Goal: Obtain resource: Obtain resource

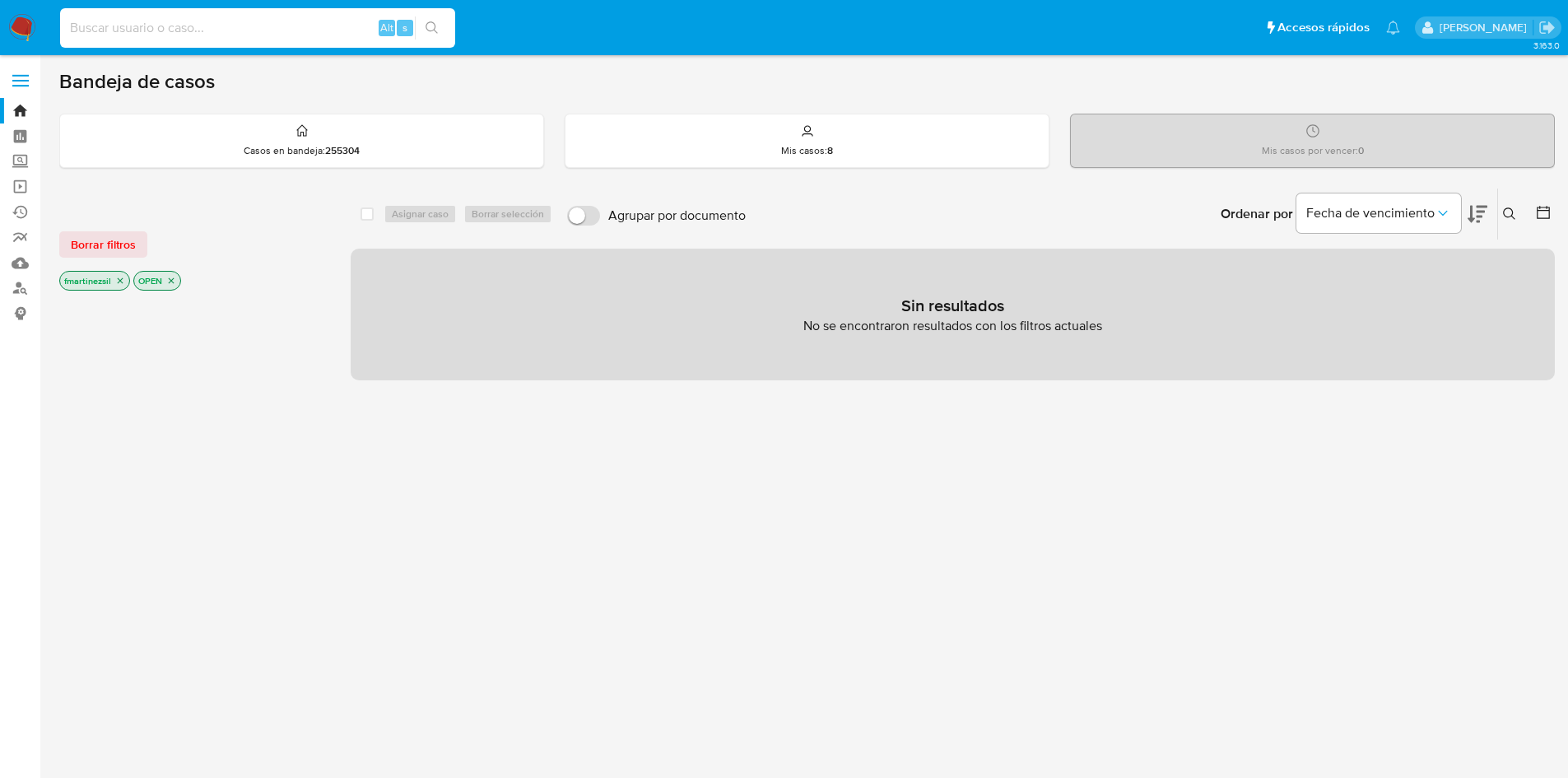
click at [293, 28] on input at bounding box center [257, 28] width 396 height 21
paste input "471393935"
type input "471393935"
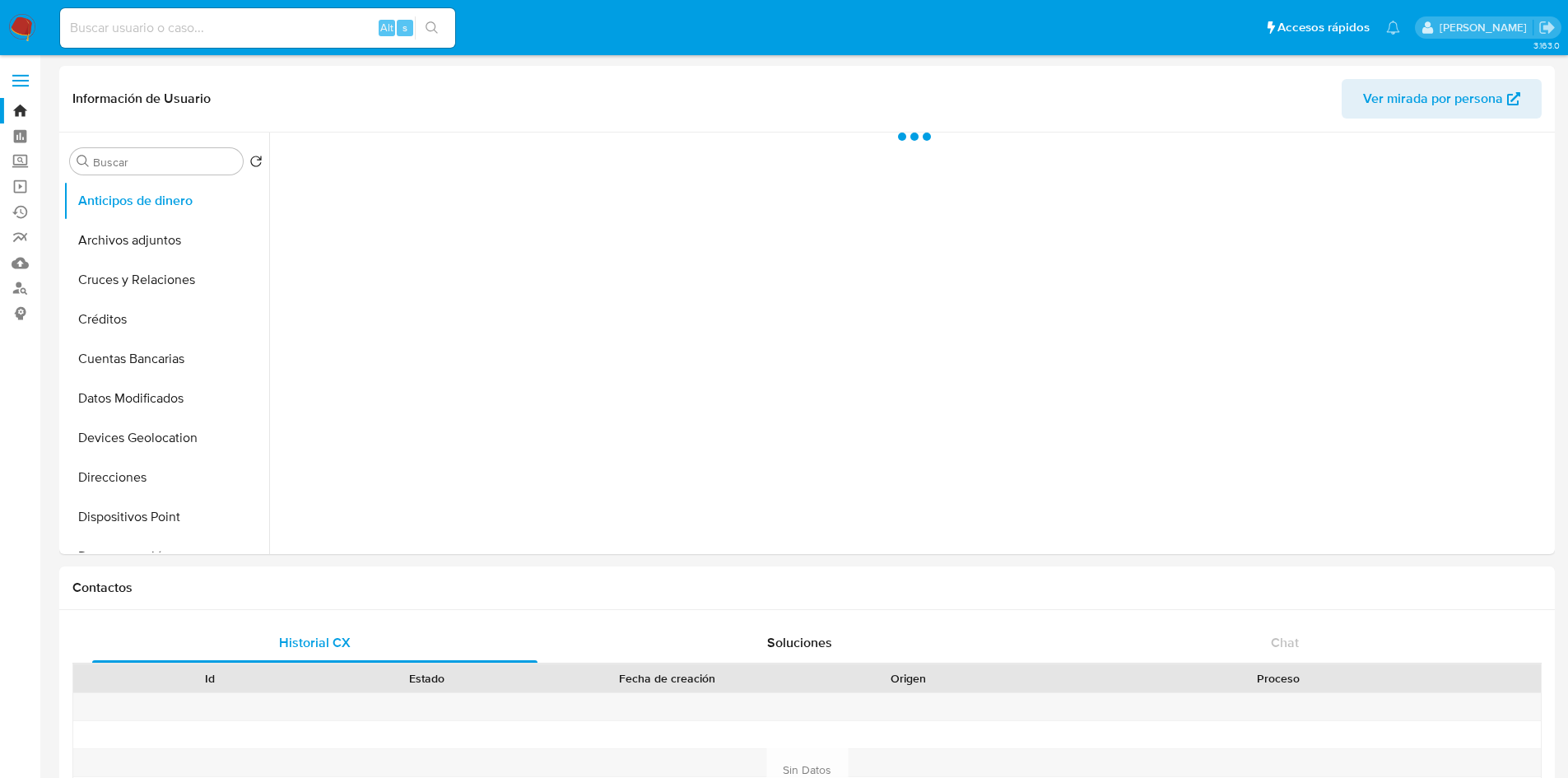
select select "10"
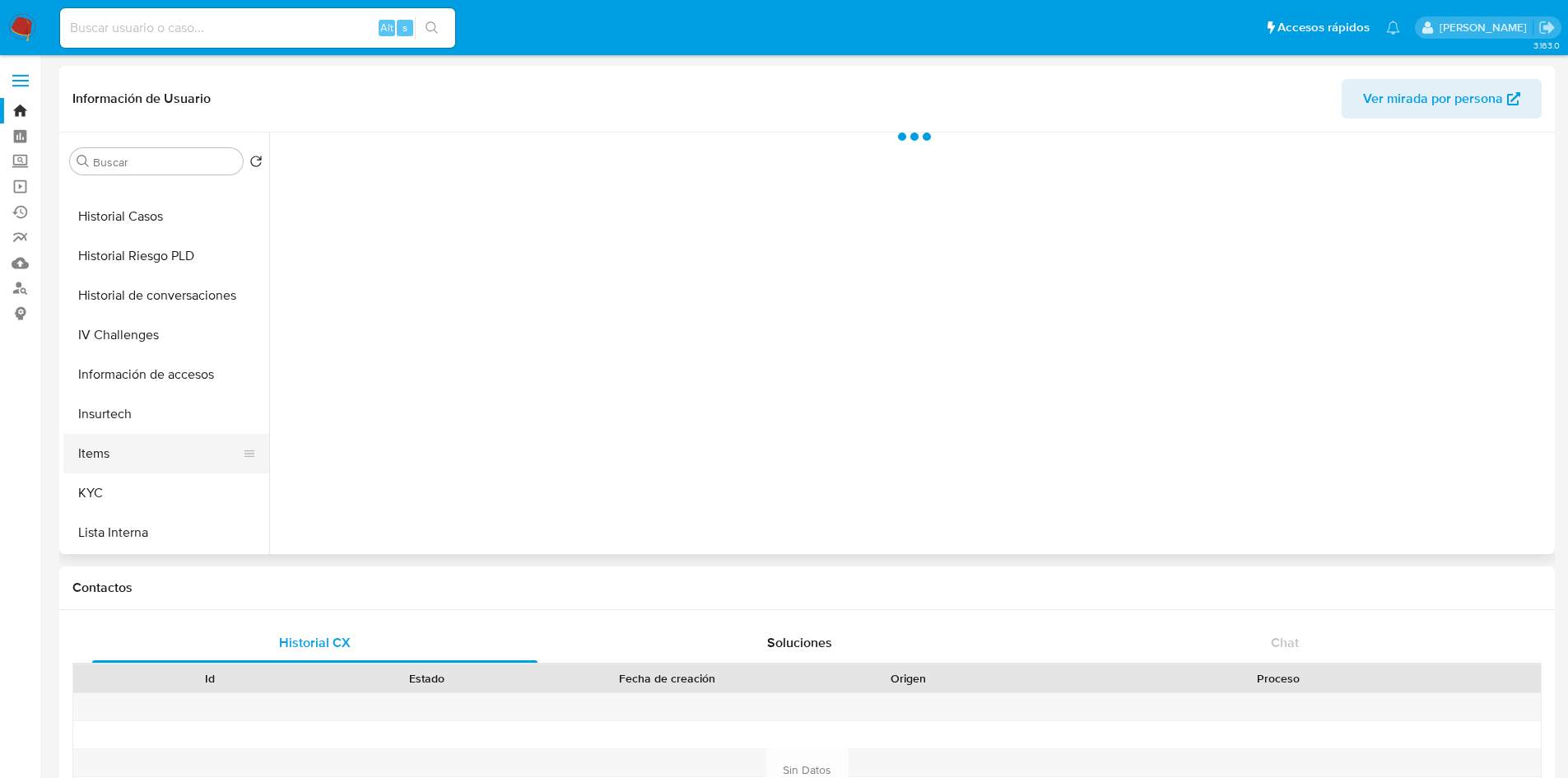
scroll to position [576, 0]
click at [143, 383] on button "KYC" at bounding box center [159, 375] width 193 height 39
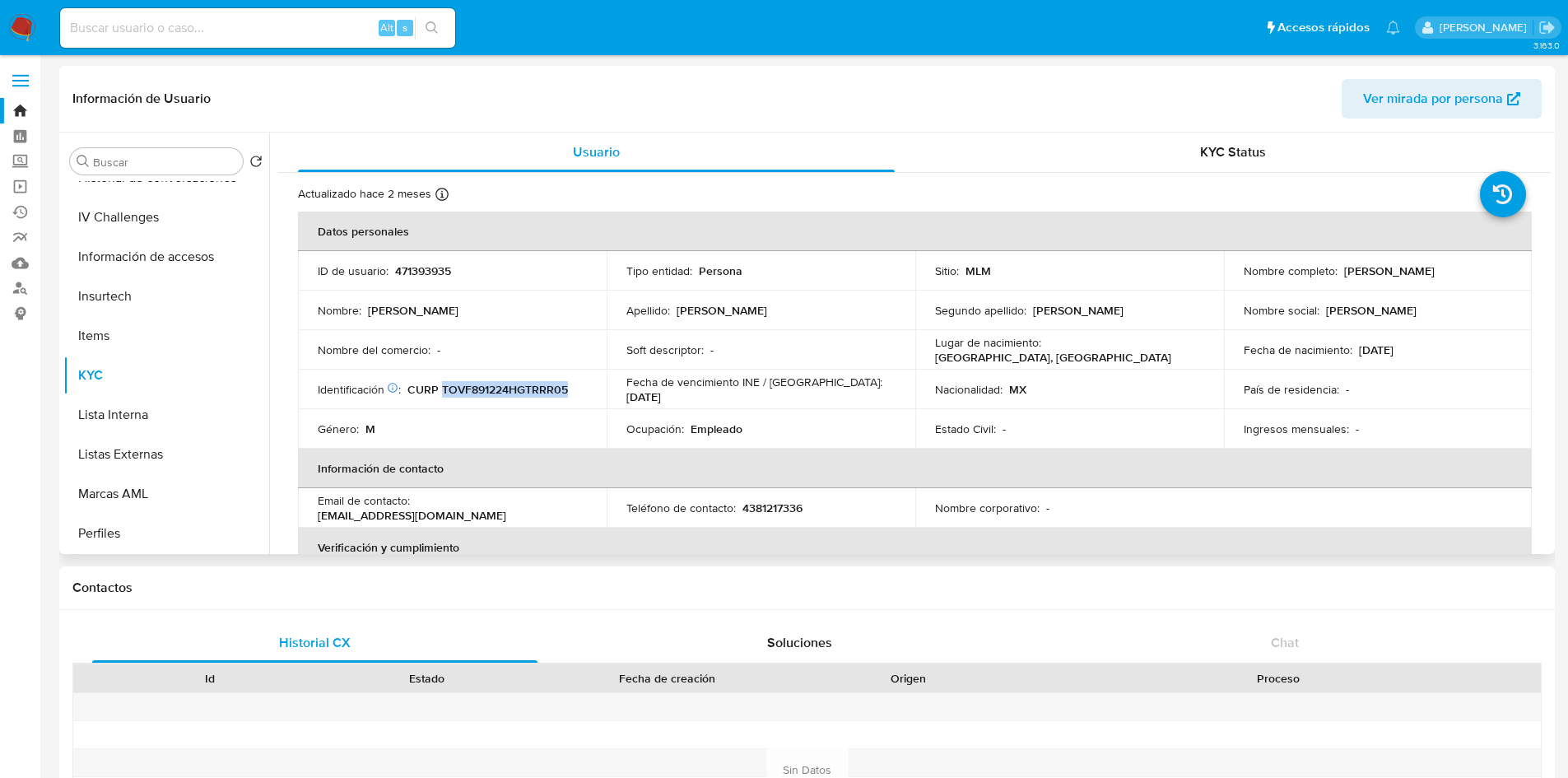
drag, startPoint x: 559, startPoint y: 396, endPoint x: 439, endPoint y: 389, distance: 120.2
click at [439, 389] on td "Identificación CIC: 165807603 : CURP TOVF891224HGTRRR05" at bounding box center [453, 389] width 309 height 39
copy p "TOVF891224HGTRRR05"
click at [22, 86] on span at bounding box center [20, 86] width 16 height 3
click at [0, 0] on input "checkbox" at bounding box center [0, 0] width 0 height 0
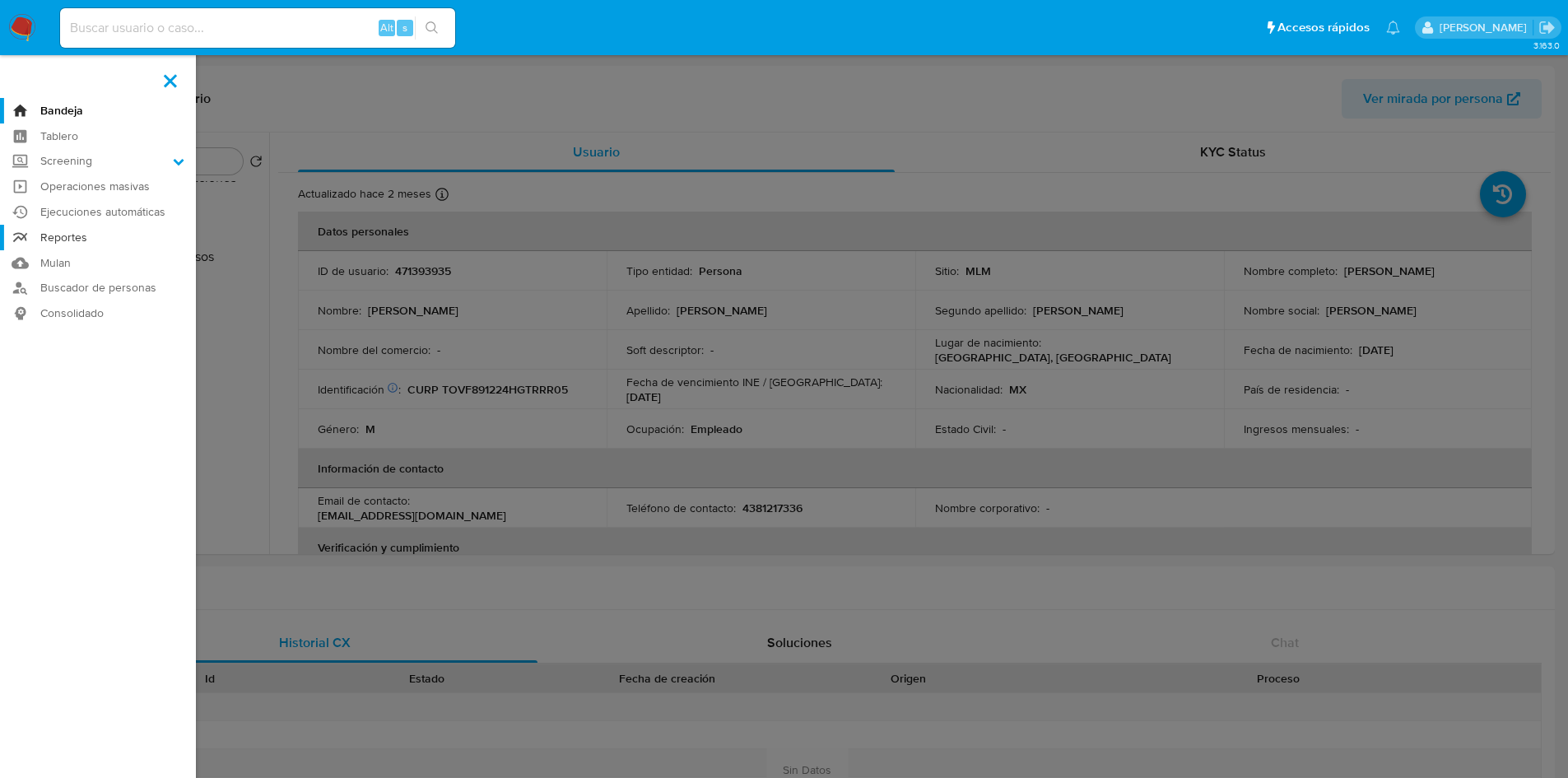
click at [92, 232] on link "Reportes" at bounding box center [98, 237] width 196 height 26
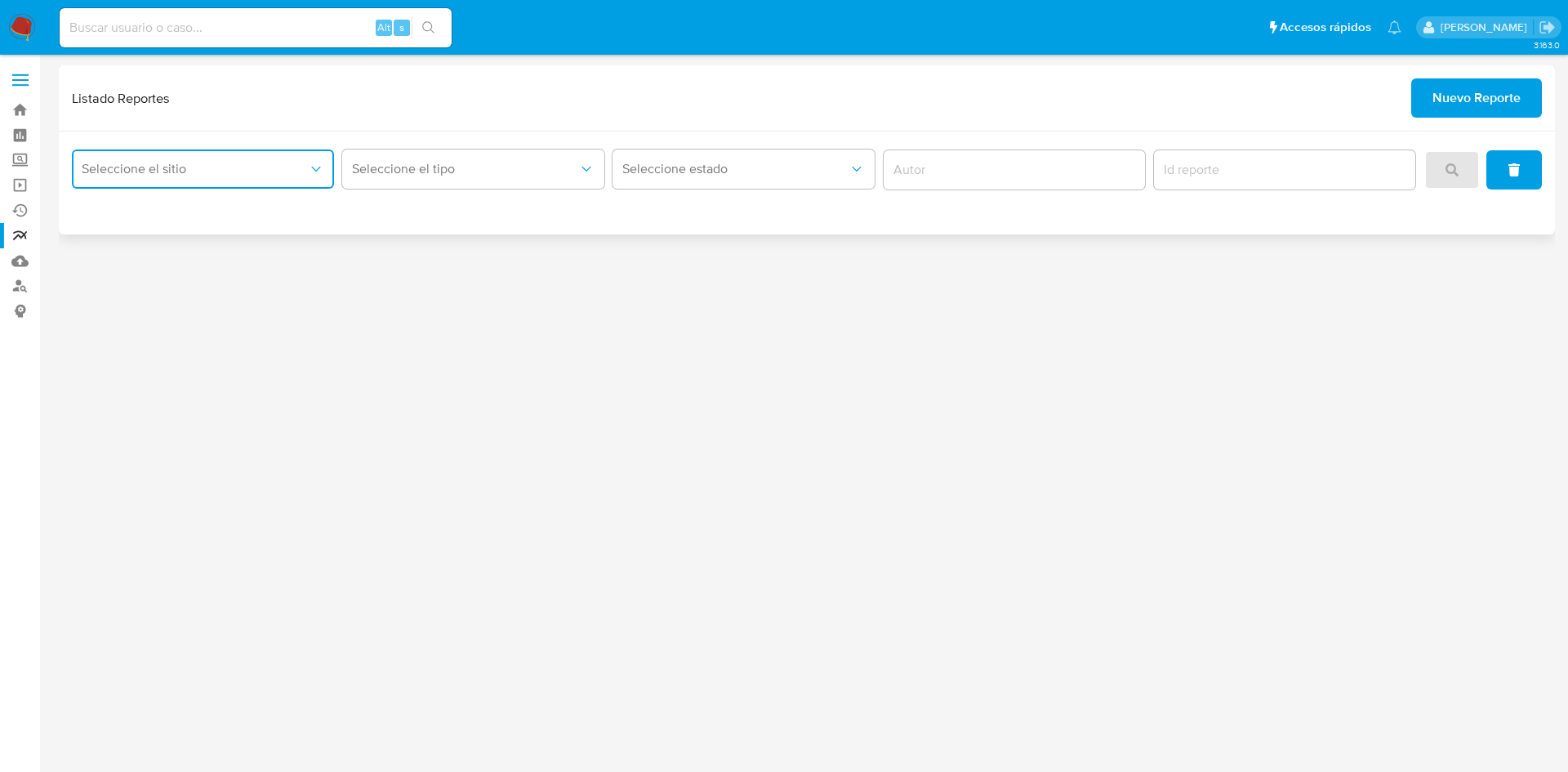
click at [267, 173] on span "Seleccione el sitio" at bounding box center [194, 168] width 226 height 16
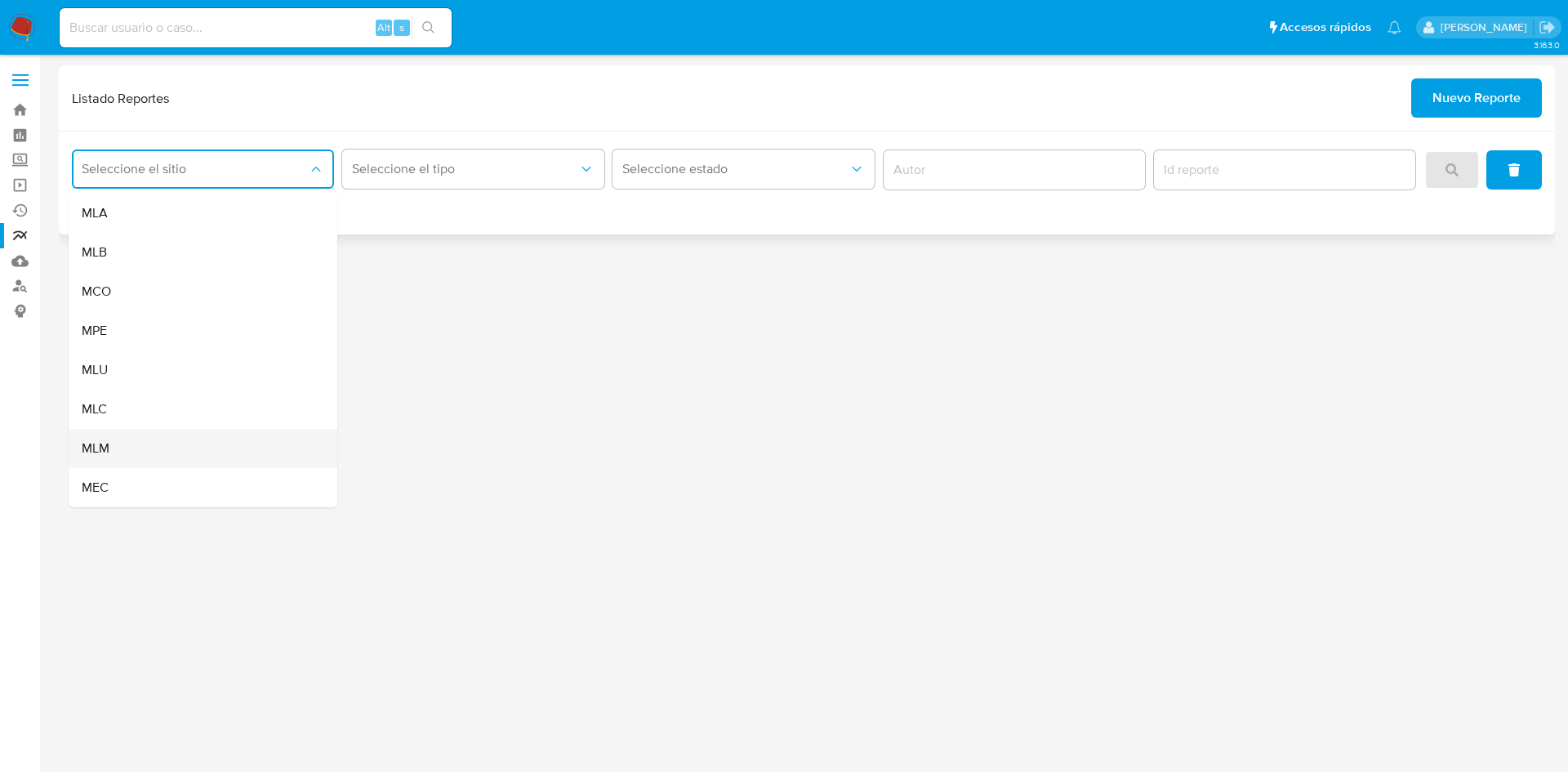
click at [190, 448] on div "MLM" at bounding box center [198, 447] width 233 height 39
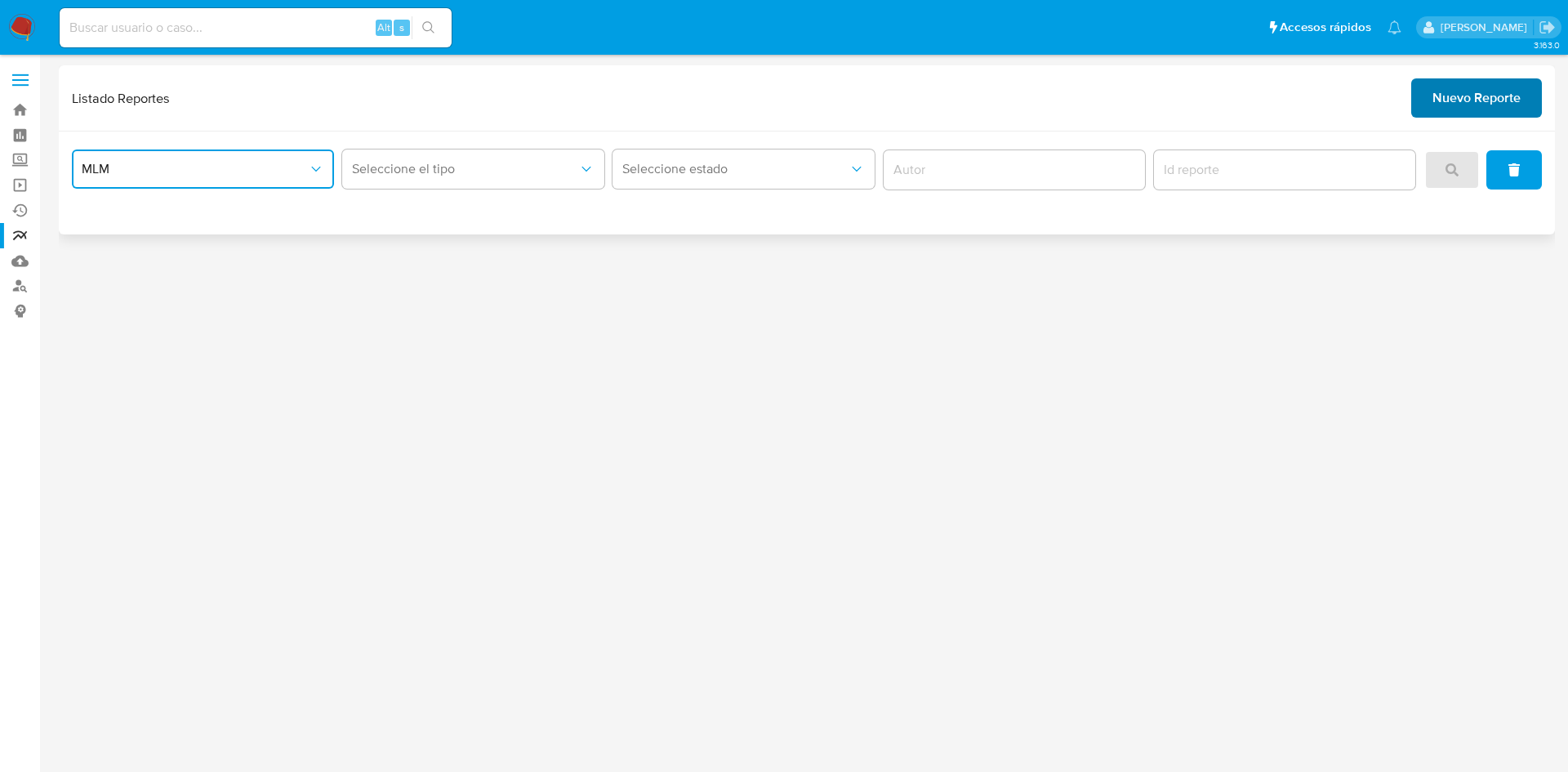
click at [1465, 106] on span "Nuevo Reporte" at bounding box center [1476, 98] width 88 height 36
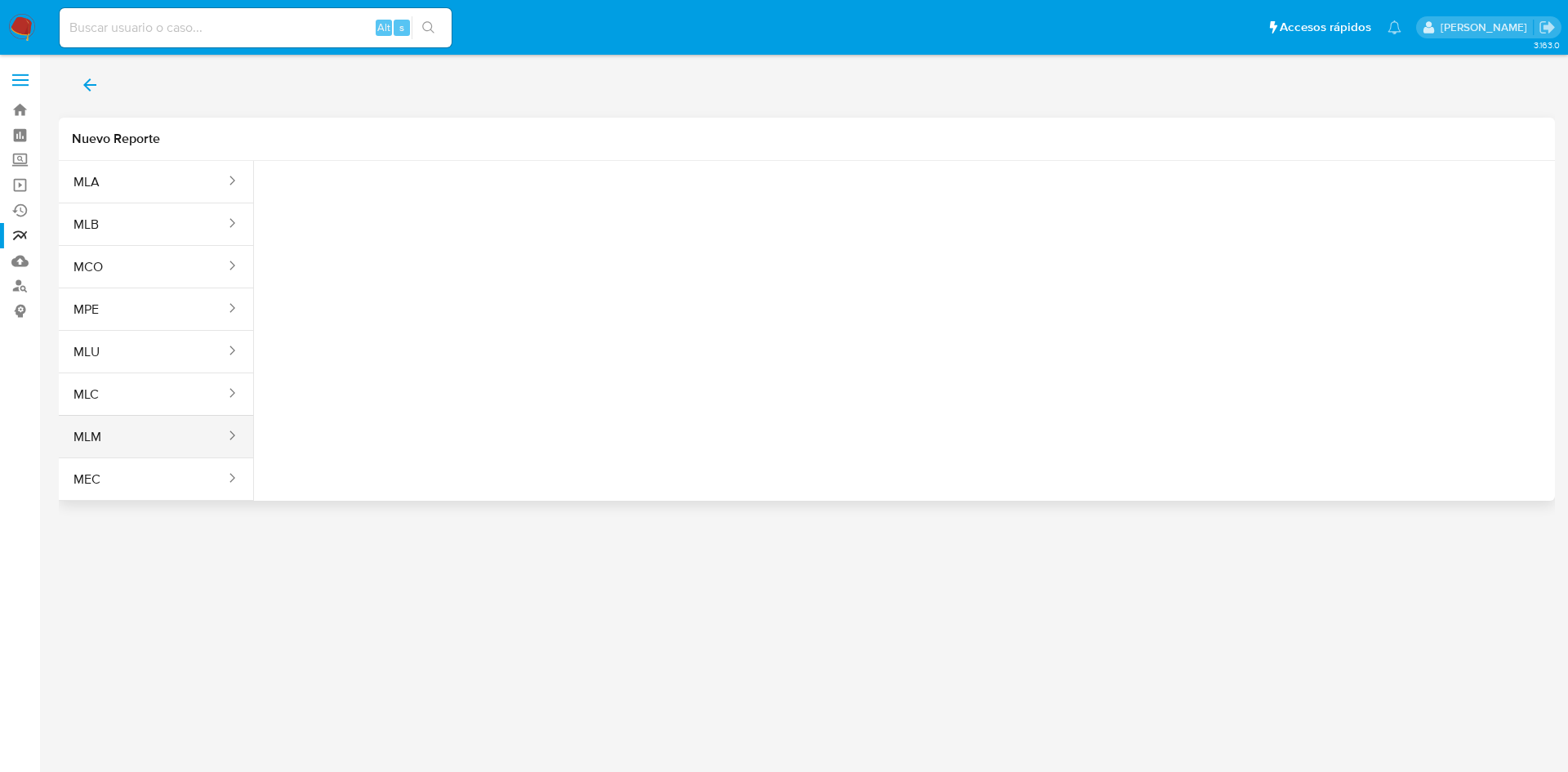
click at [208, 435] on button "MLM" at bounding box center [143, 436] width 168 height 39
click at [388, 219] on button "Seleccione una opcion" at bounding box center [357, 203] width 180 height 39
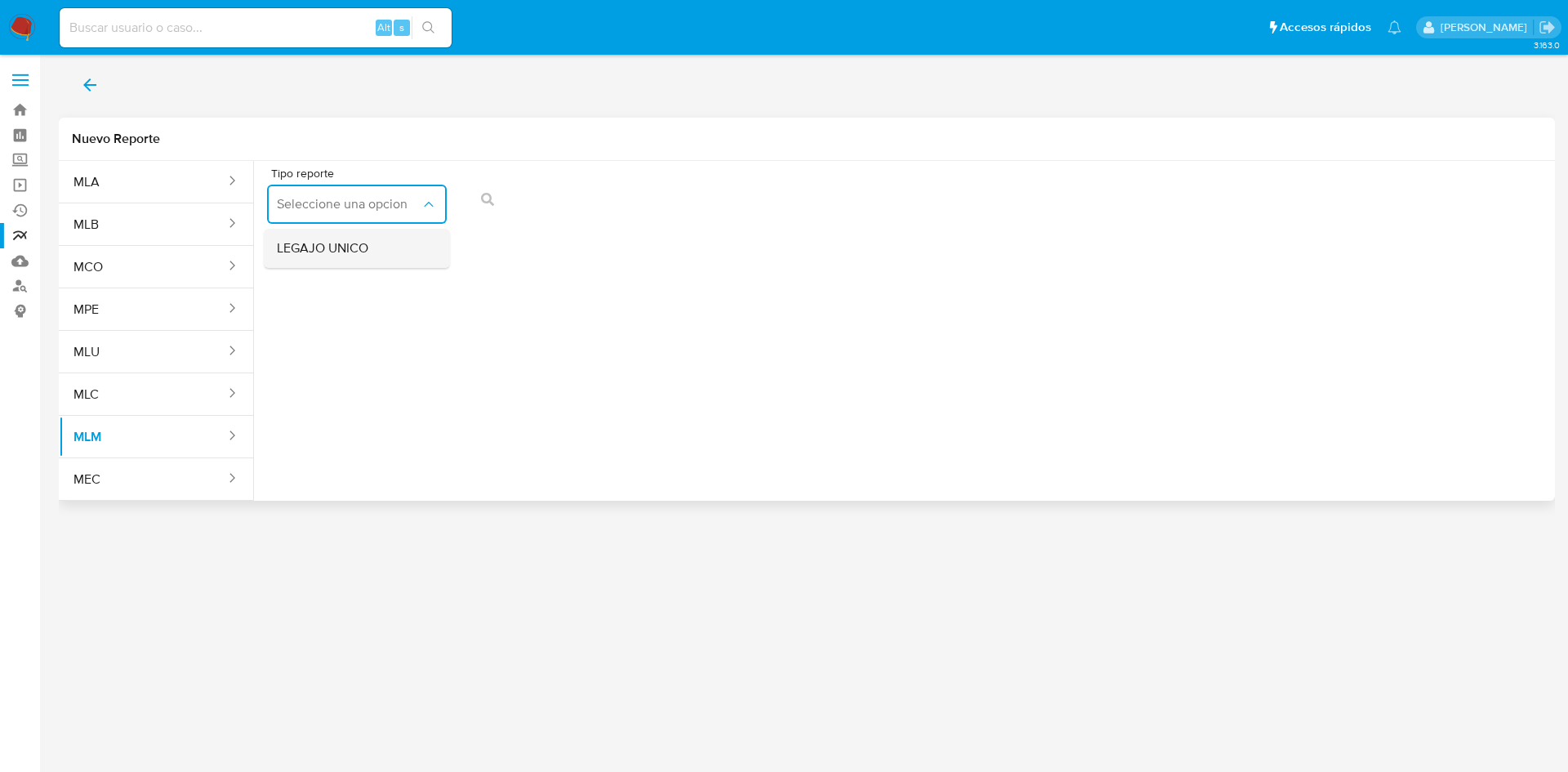
click at [377, 254] on div "LEGAJO UNICO" at bounding box center [352, 248] width 150 height 39
click at [601, 197] on span "RFC" at bounding box center [542, 203] width 144 height 16
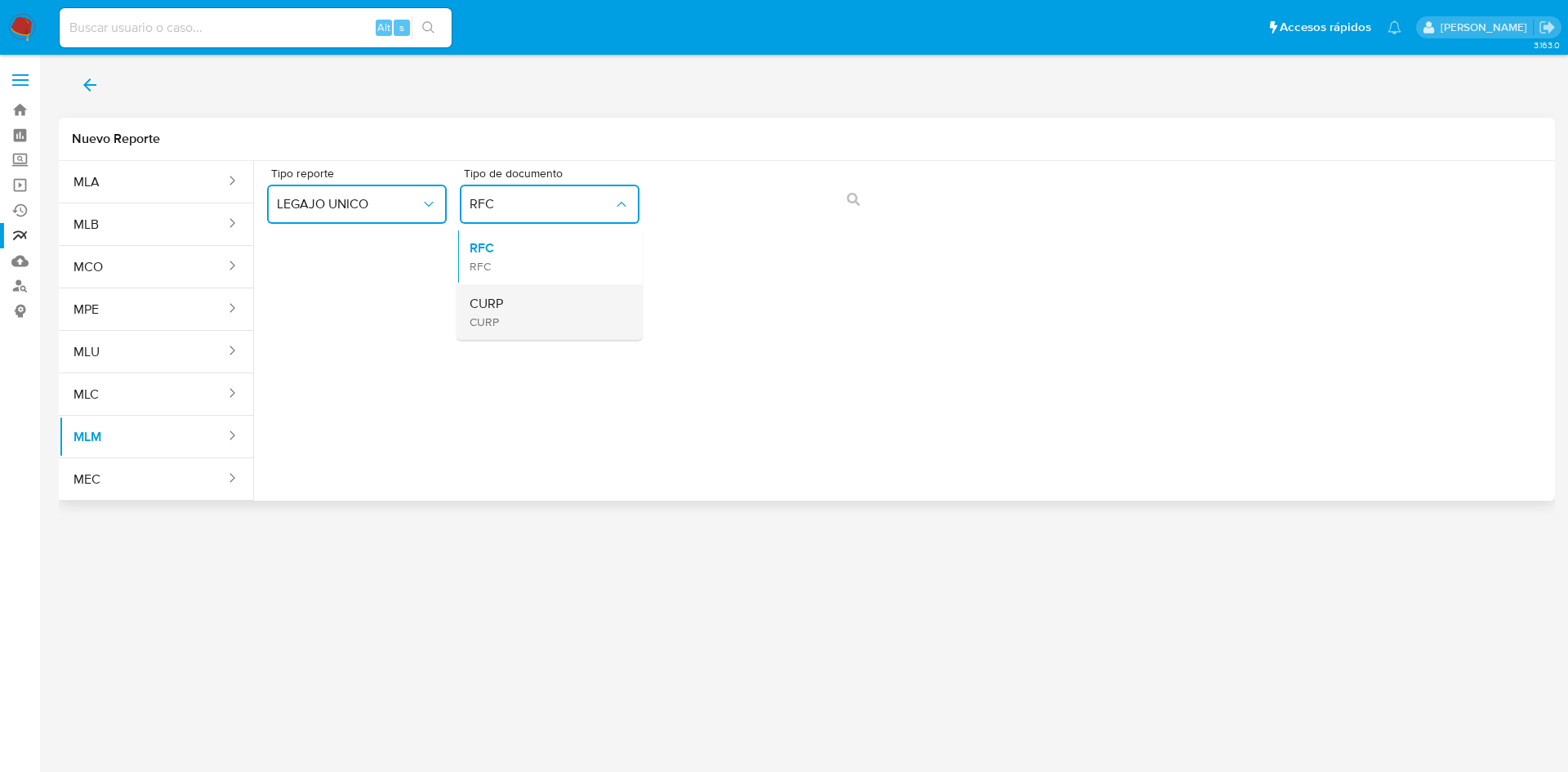
click at [566, 300] on div "CURP CURP" at bounding box center [545, 312] width 150 height 56
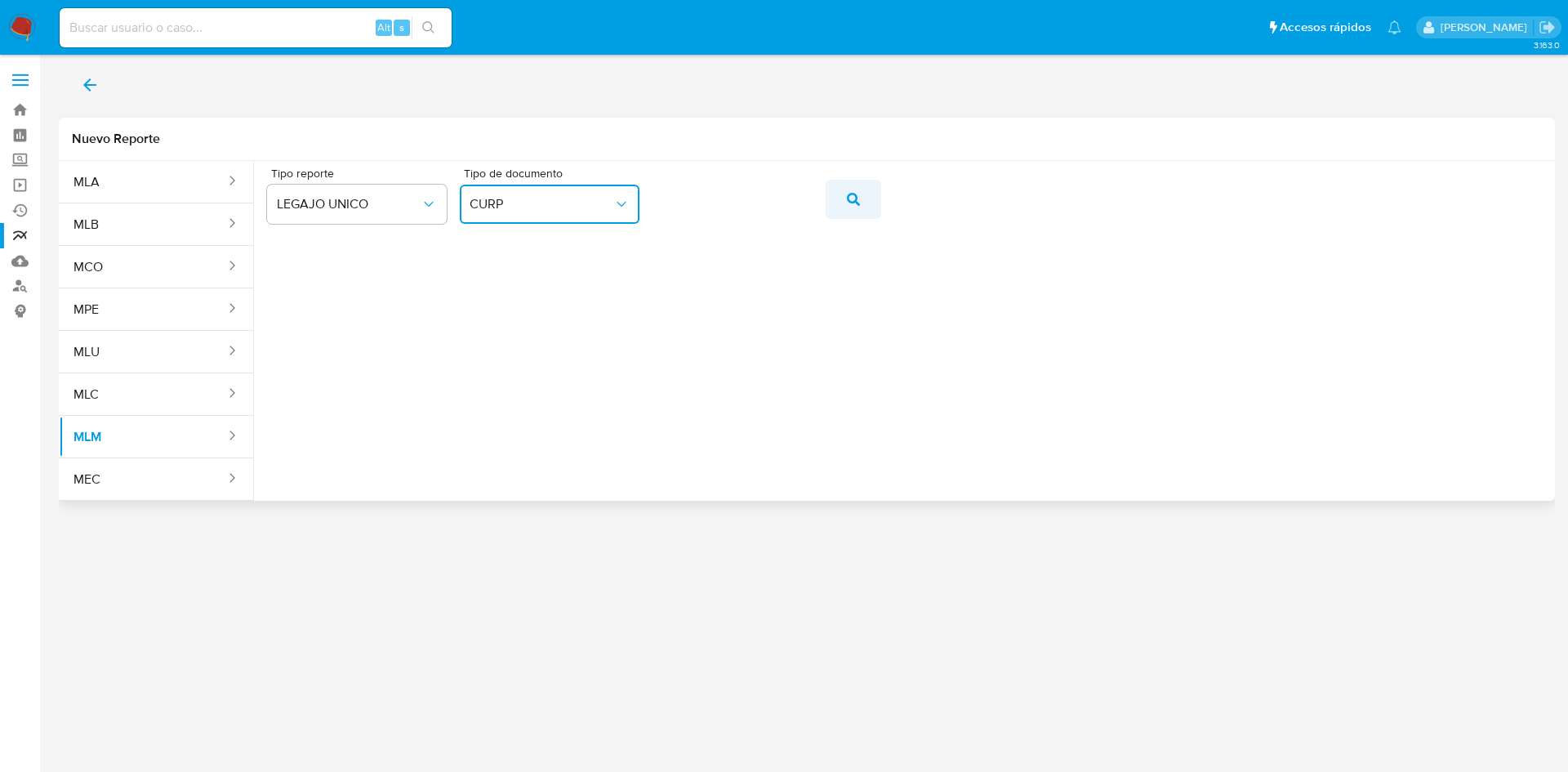
click at [865, 206] on button "action-search" at bounding box center [853, 199] width 56 height 39
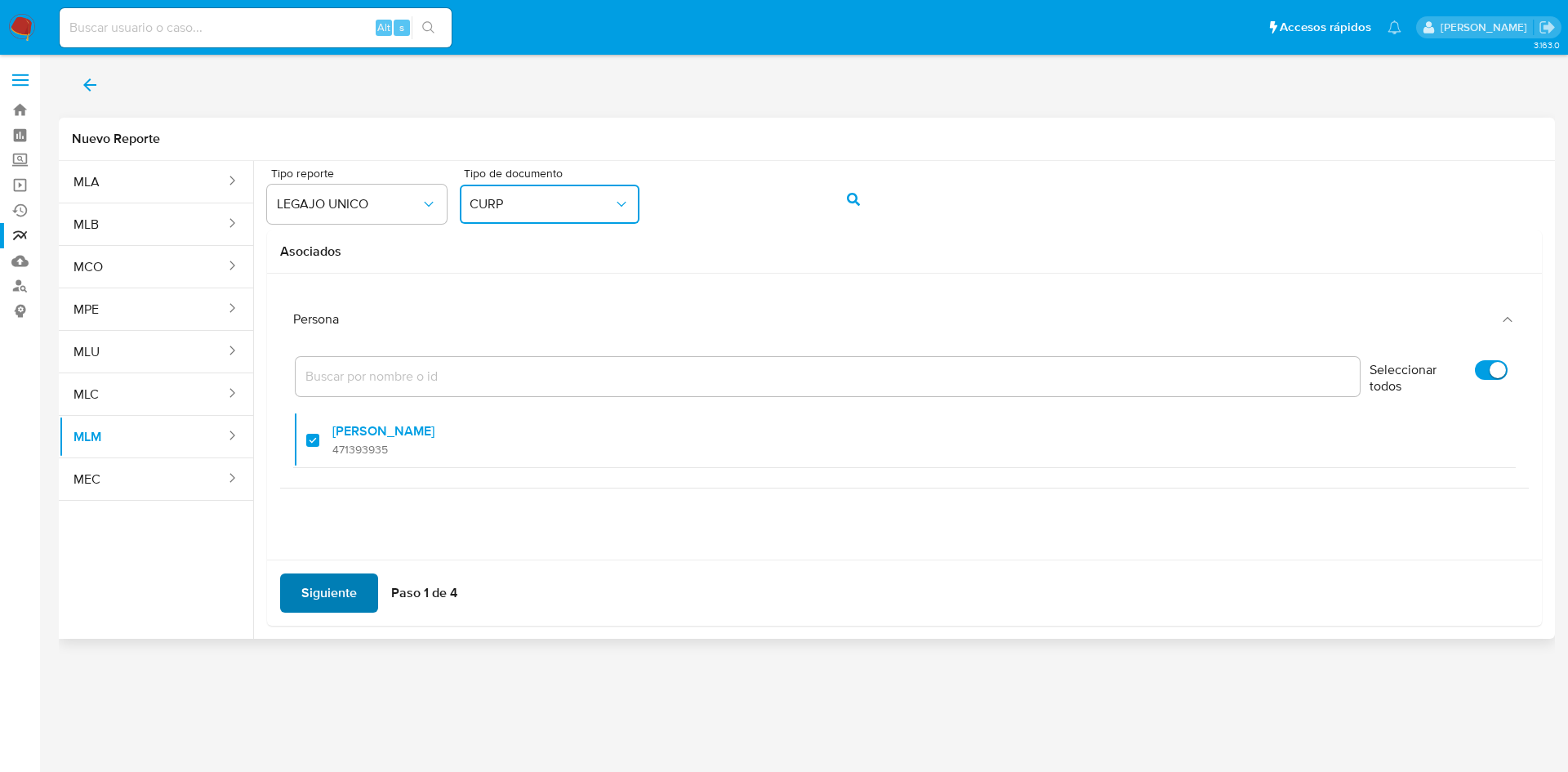
click at [339, 590] on span "Siguiente" at bounding box center [329, 593] width 56 height 36
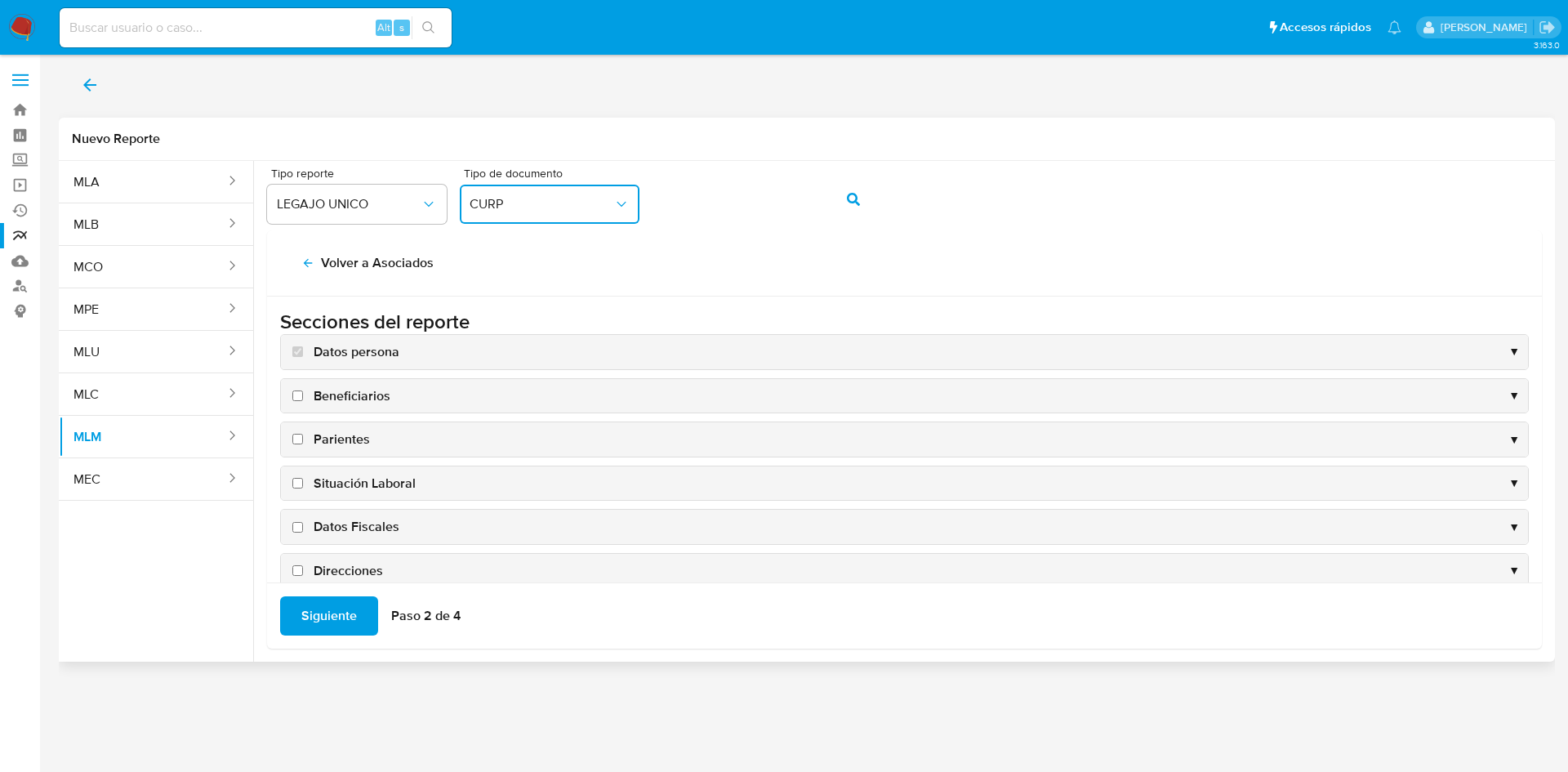
click at [319, 403] on span "Beneficiarios" at bounding box center [352, 395] width 77 height 18
click at [303, 401] on input "Beneficiarios" at bounding box center [297, 395] width 10 height 10
checkbox input "true"
click at [324, 434] on span "Parientes" at bounding box center [342, 439] width 57 height 18
click at [303, 434] on input "Parientes" at bounding box center [297, 439] width 10 height 10
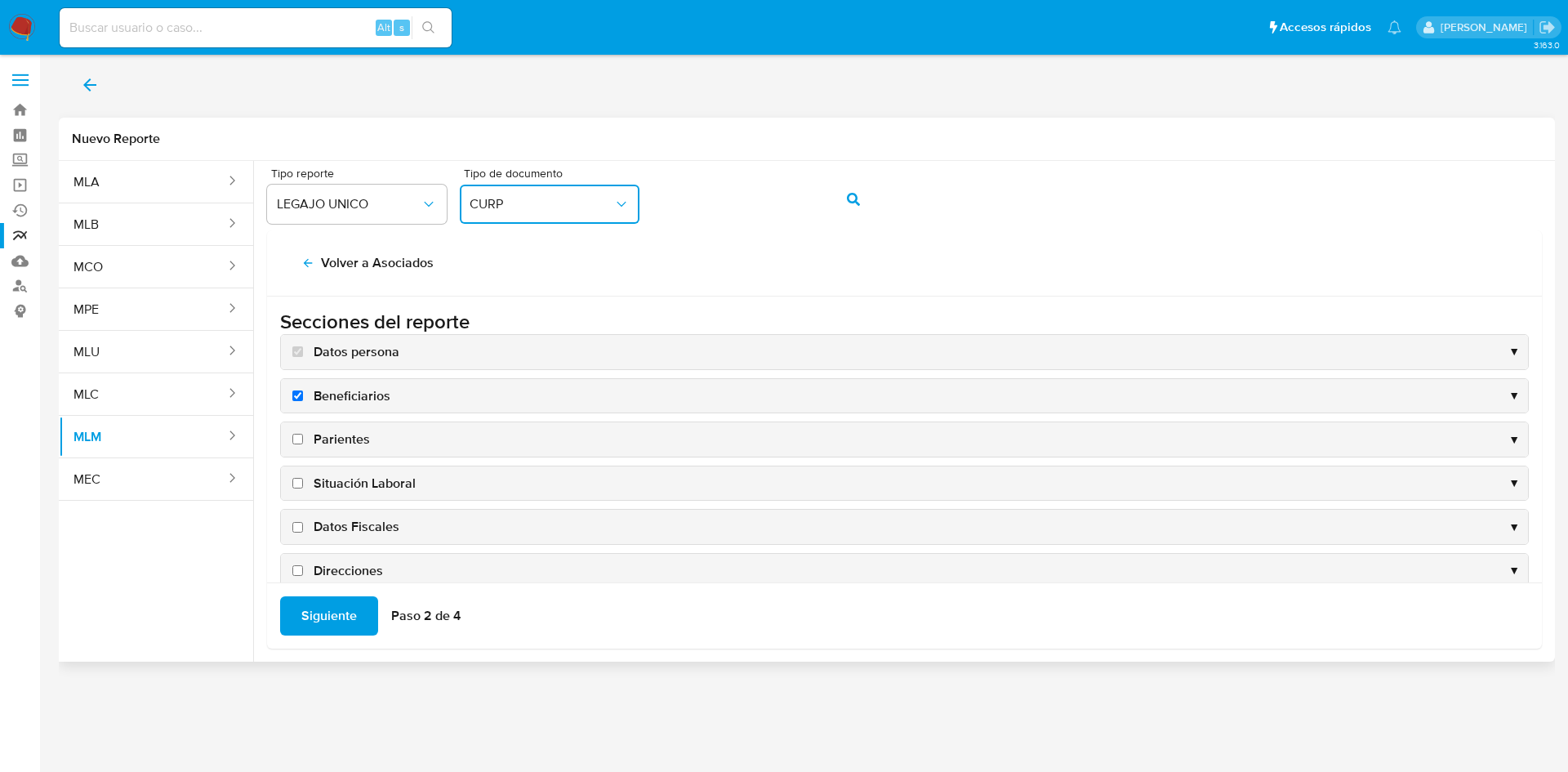
checkbox input "true"
click at [344, 469] on div "Situación Laboral ▼" at bounding box center [904, 483] width 1247 height 34
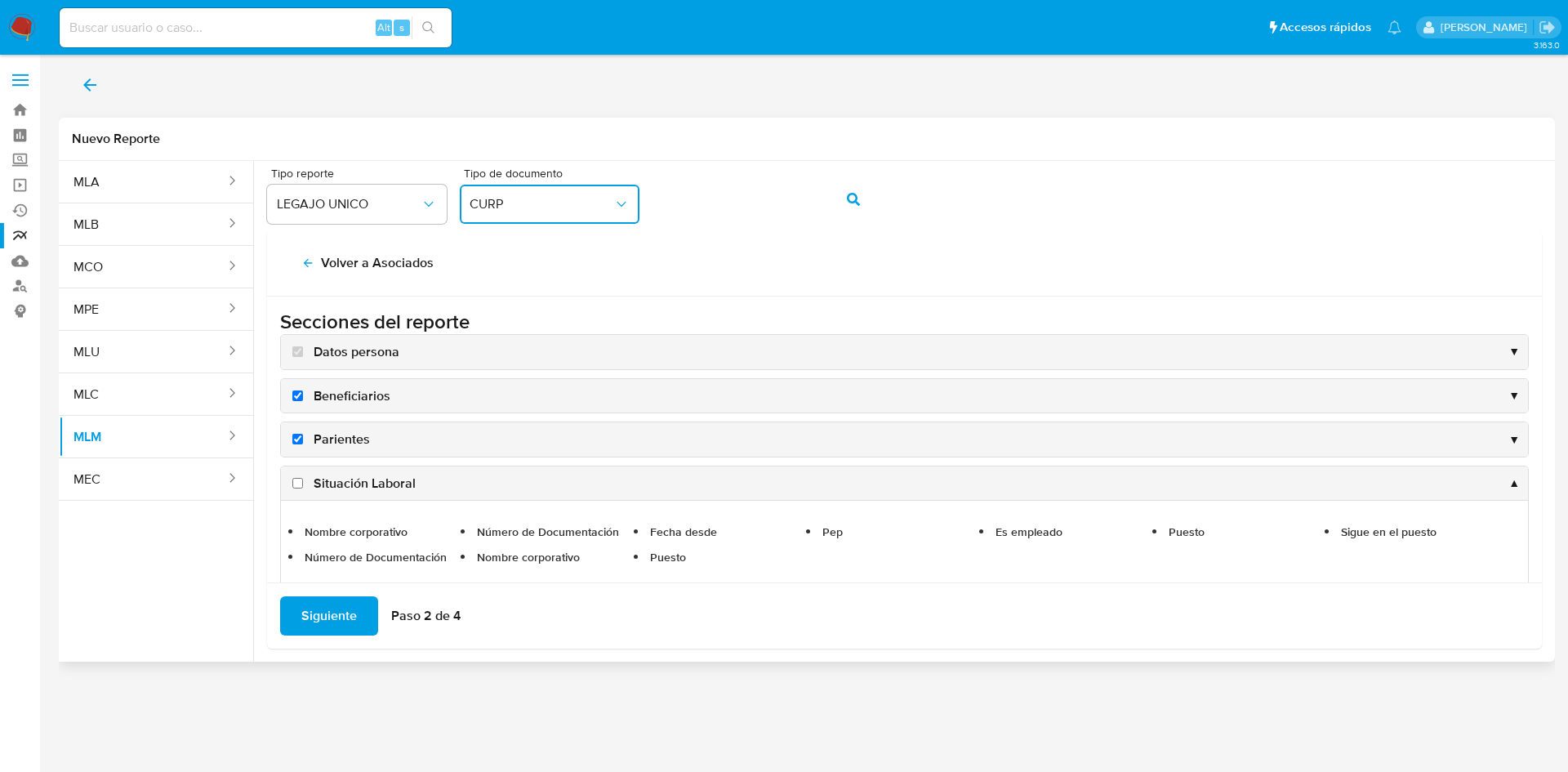
click at [357, 485] on span "Situación Laboral" at bounding box center [365, 483] width 102 height 18
click at [303, 485] on input "Situación Laboral" at bounding box center [297, 482] width 10 height 10
checkbox input "true"
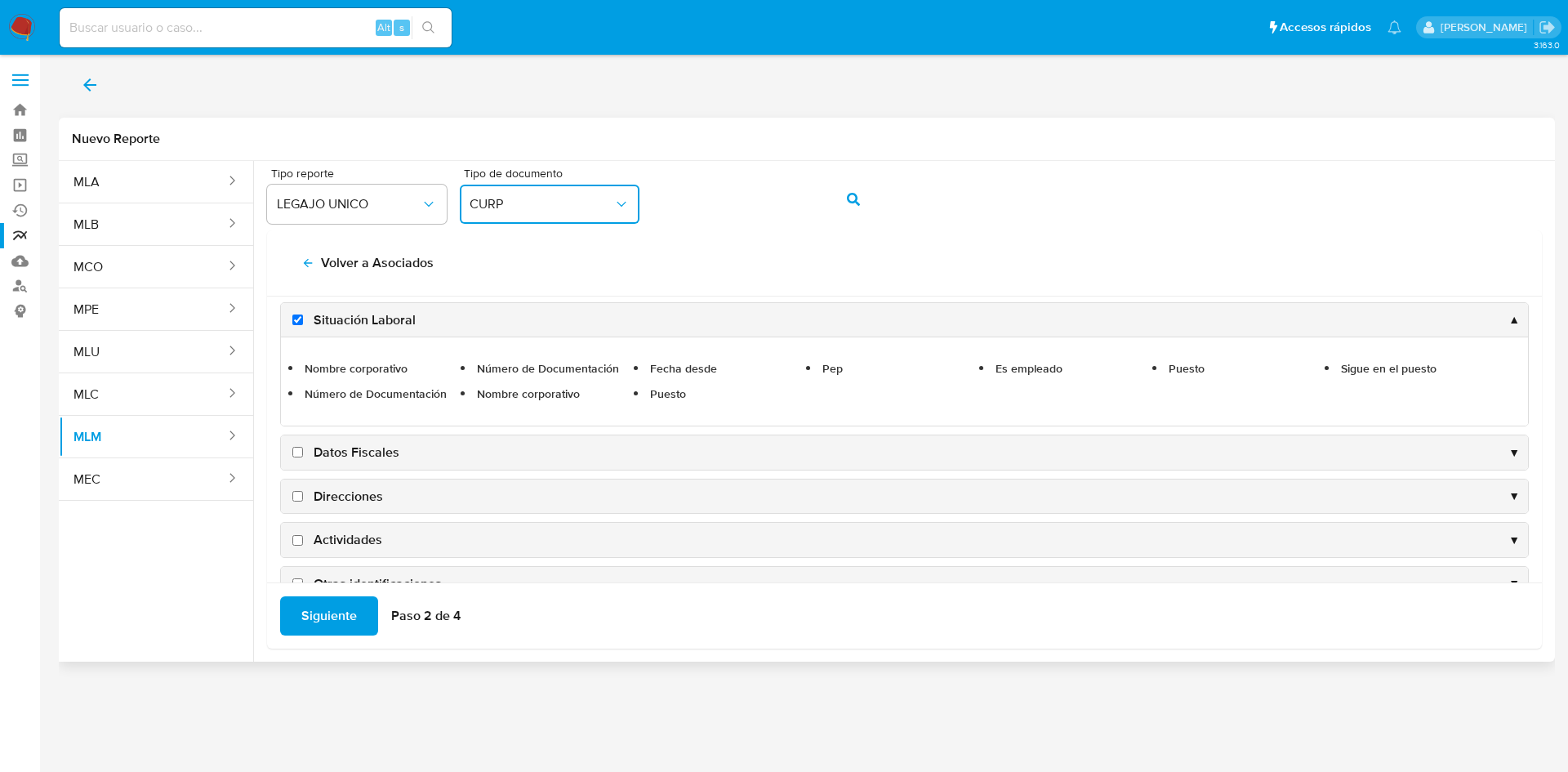
click at [342, 452] on span "Datos Fiscales" at bounding box center [357, 452] width 86 height 18
click at [303, 452] on input "Datos Fiscales" at bounding box center [297, 451] width 10 height 10
checkbox input "true"
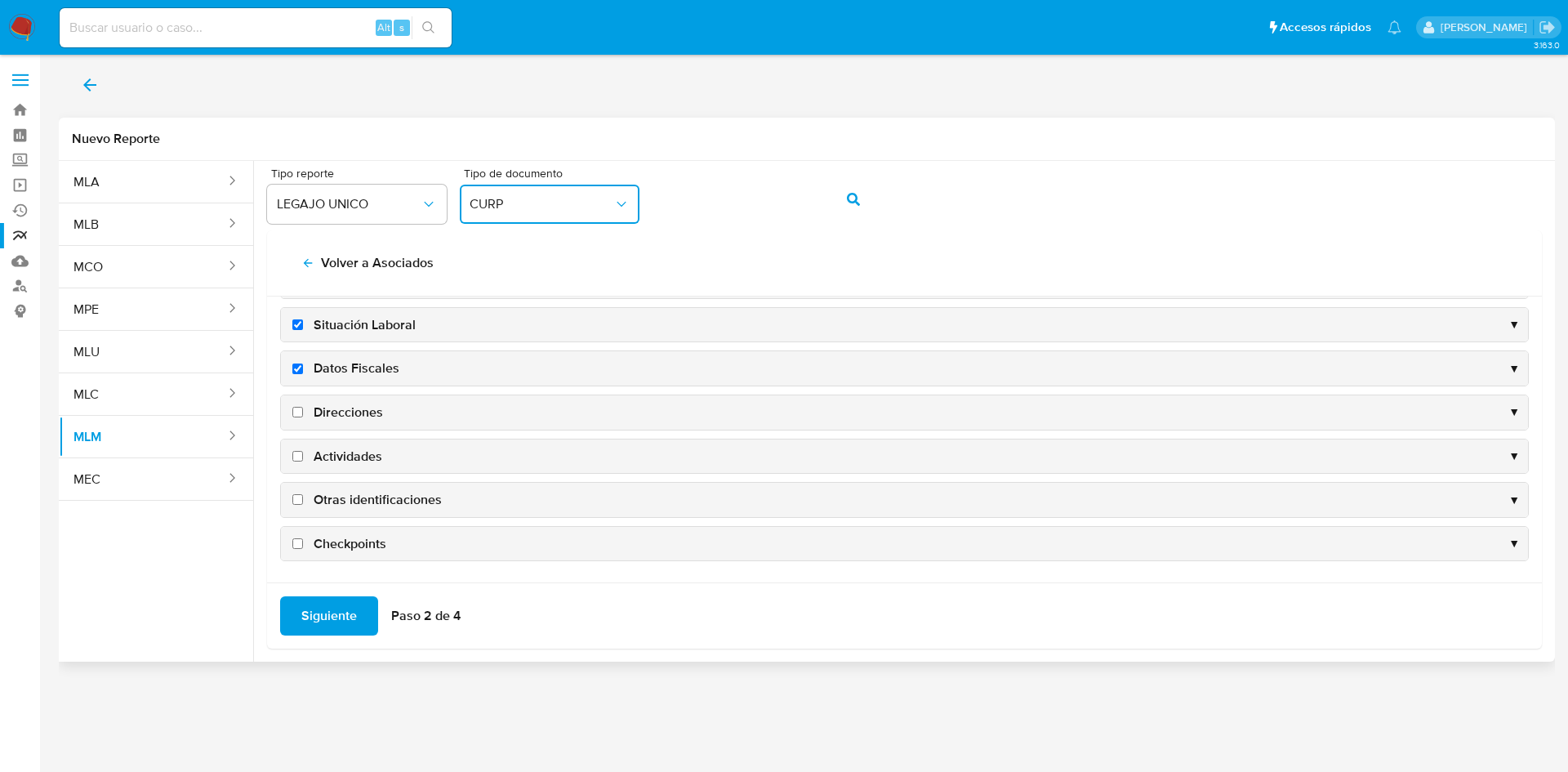
click at [340, 412] on span "Direcciones" at bounding box center [348, 412] width 69 height 18
click at [303, 412] on input "Direcciones" at bounding box center [297, 412] width 10 height 10
checkbox input "true"
click at [342, 456] on span "Actividades" at bounding box center [348, 456] width 69 height 18
click at [303, 456] on input "Actividades" at bounding box center [297, 456] width 10 height 10
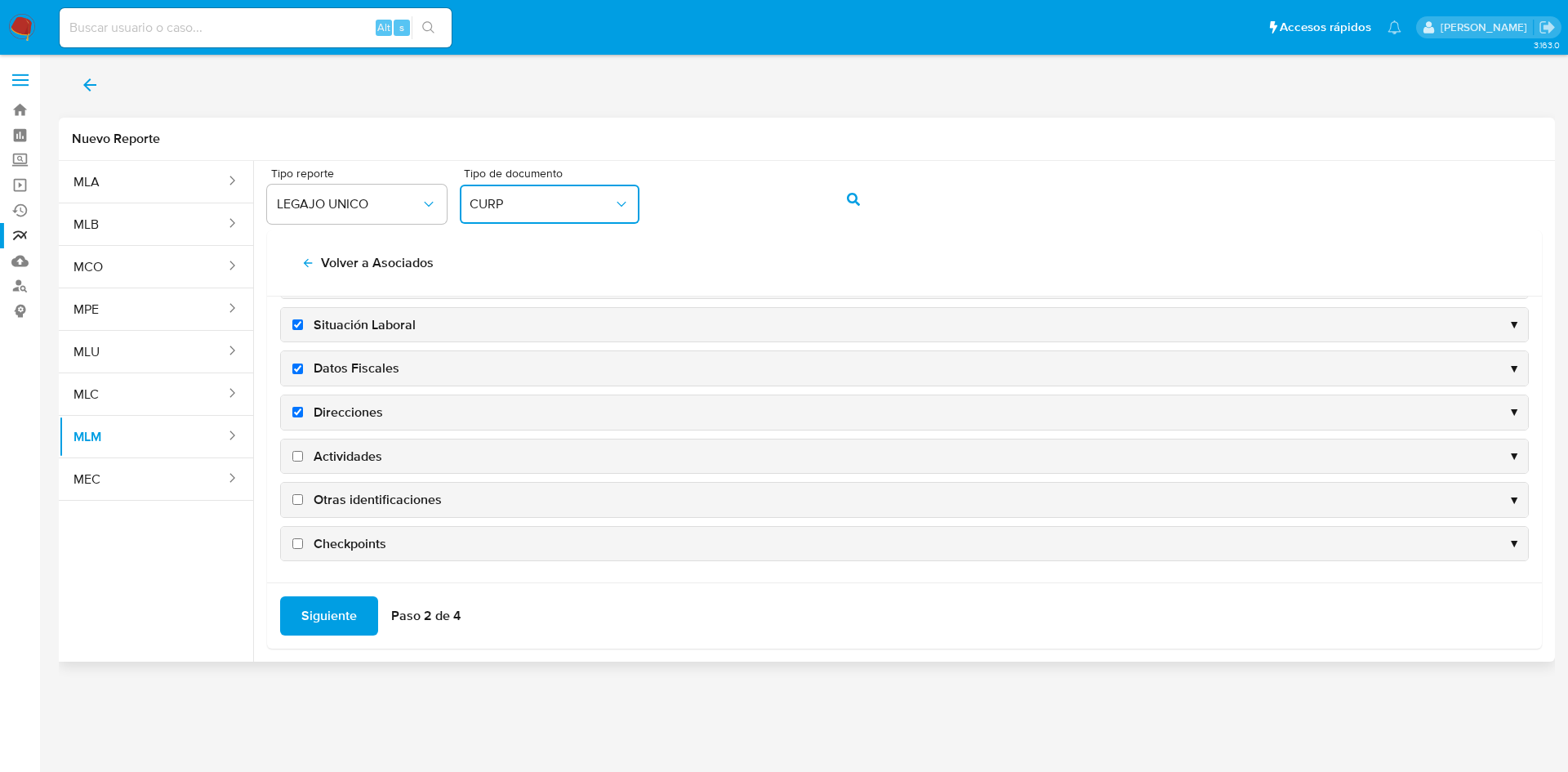
checkbox input "true"
click at [356, 491] on span "Otras identificaciones" at bounding box center [378, 500] width 129 height 18
click at [303, 494] on input "Otras identificaciones" at bounding box center [297, 499] width 10 height 10
checkbox input "true"
click at [332, 544] on span "Checkpoints" at bounding box center [350, 544] width 73 height 18
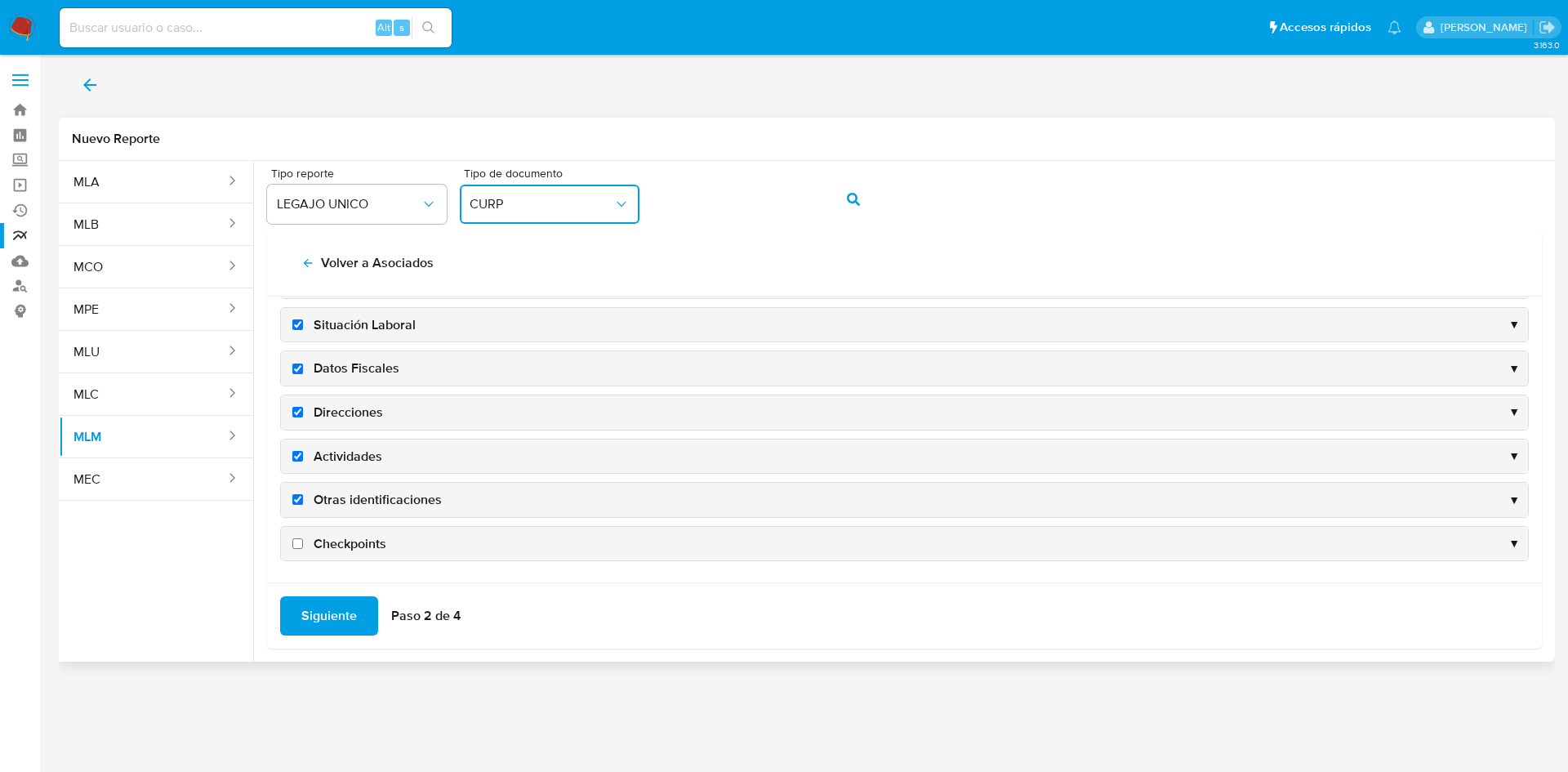
click at [303, 544] on input "Checkpoints" at bounding box center [297, 543] width 10 height 10
checkbox input "true"
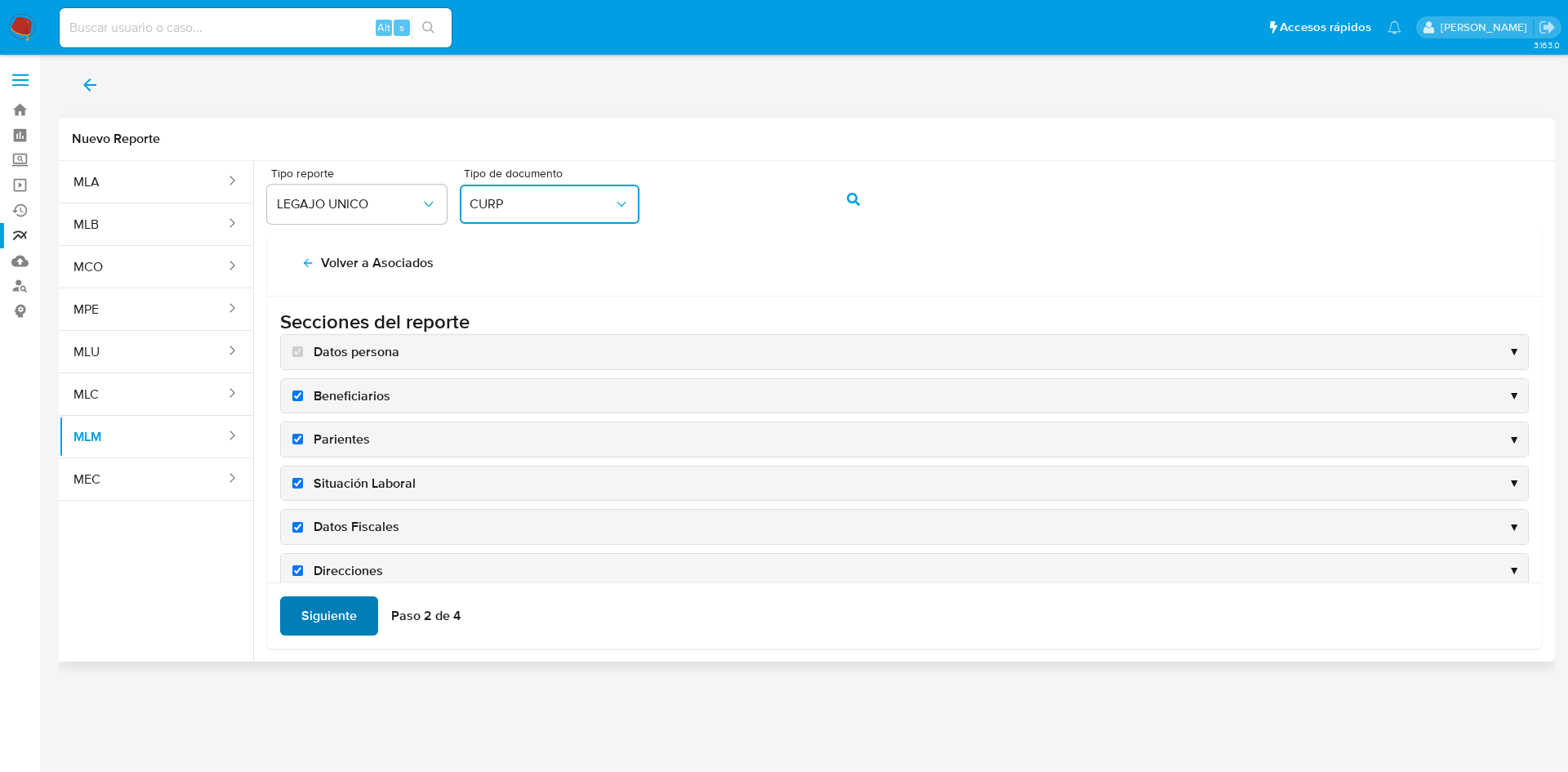
click at [349, 617] on span "Siguiente" at bounding box center [329, 616] width 56 height 36
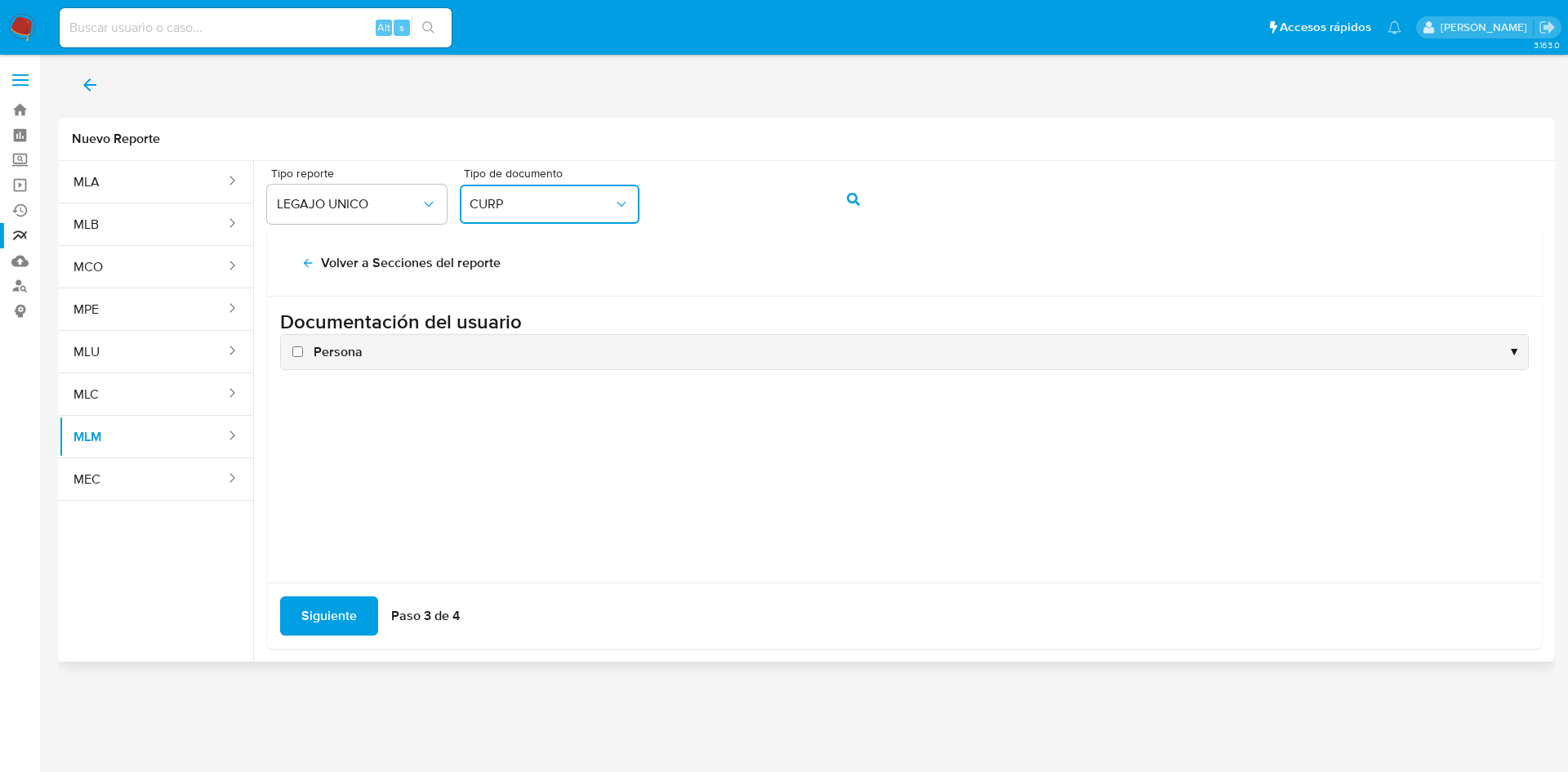
click at [319, 358] on span "Persona" at bounding box center [339, 352] width 49 height 18
click at [303, 357] on input "Persona" at bounding box center [297, 351] width 10 height 10
checkbox input "true"
click at [337, 614] on span "Siguiente" at bounding box center [329, 616] width 56 height 36
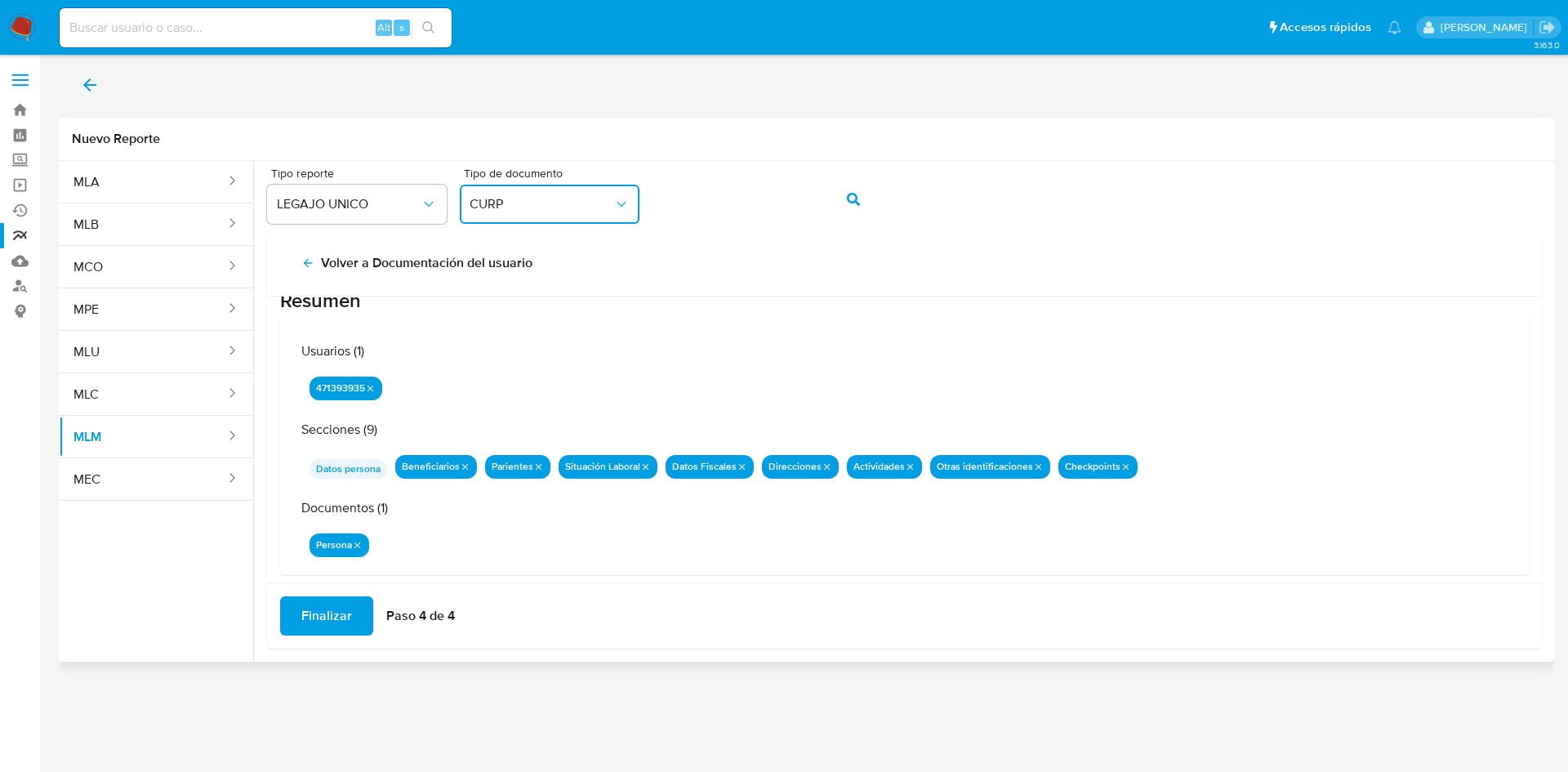
scroll to position [53, 0]
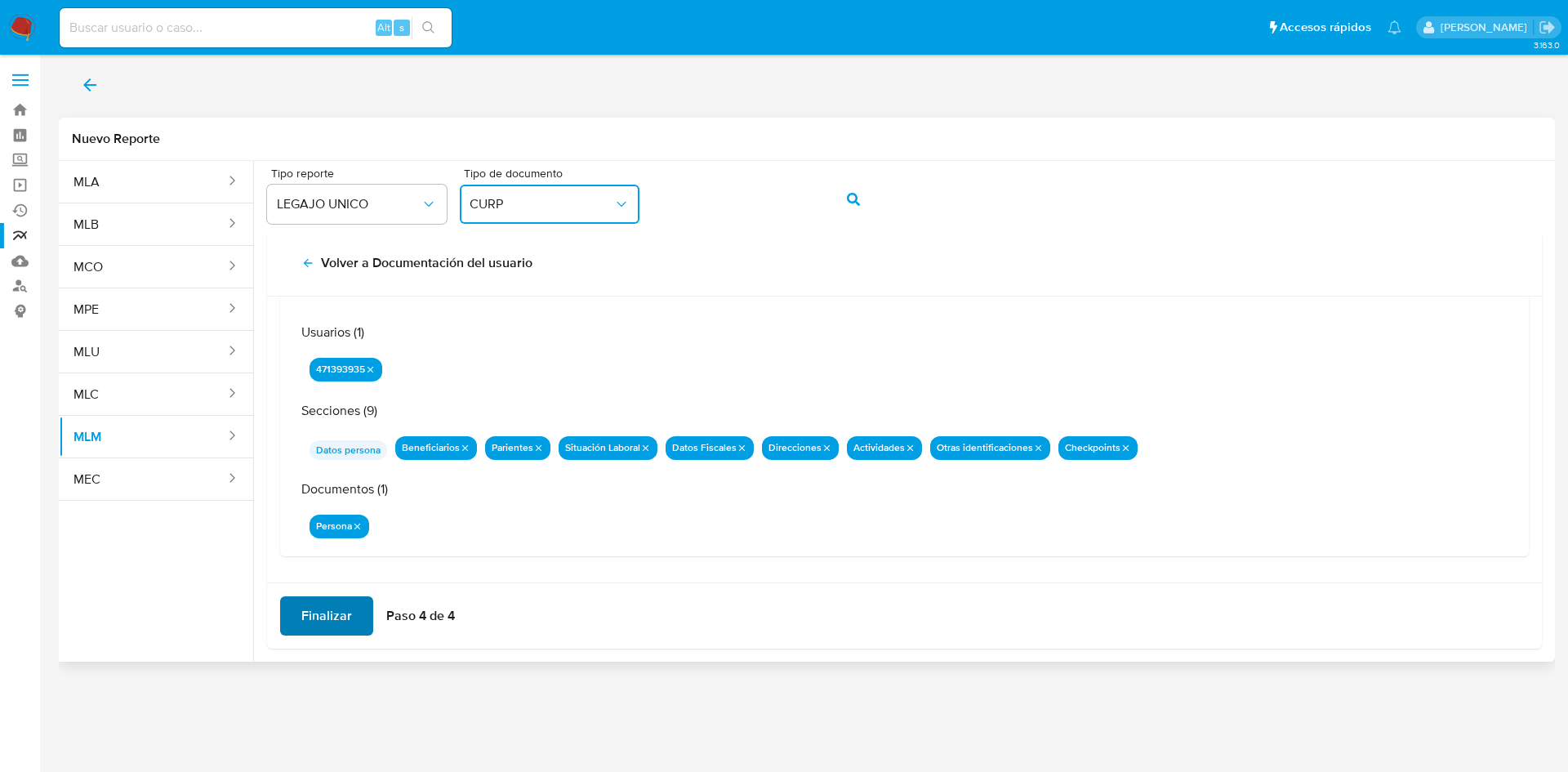
click at [343, 622] on span "Finalizar" at bounding box center [327, 616] width 51 height 36
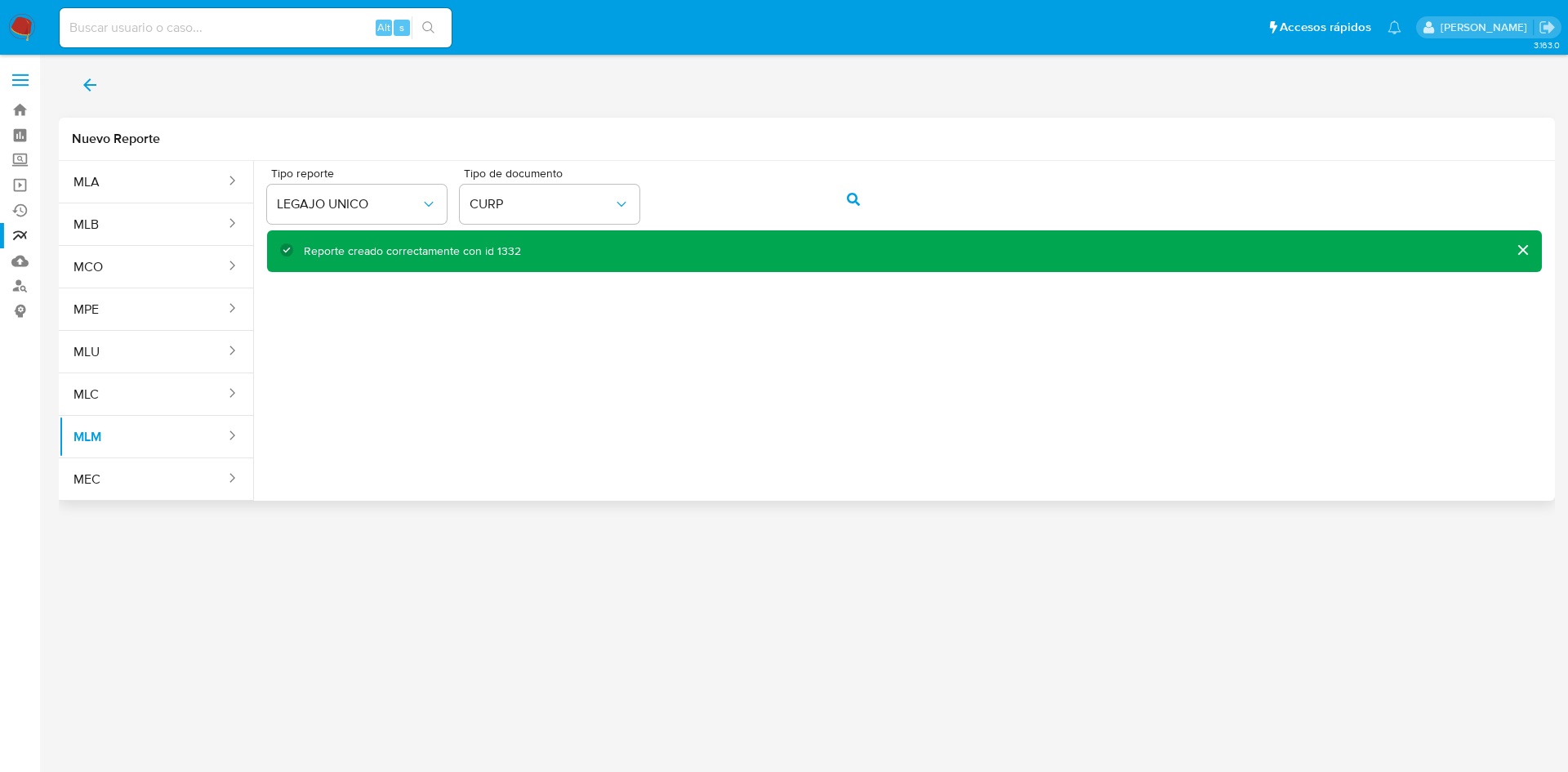
click at [93, 85] on icon "back" at bounding box center [90, 85] width 13 height 13
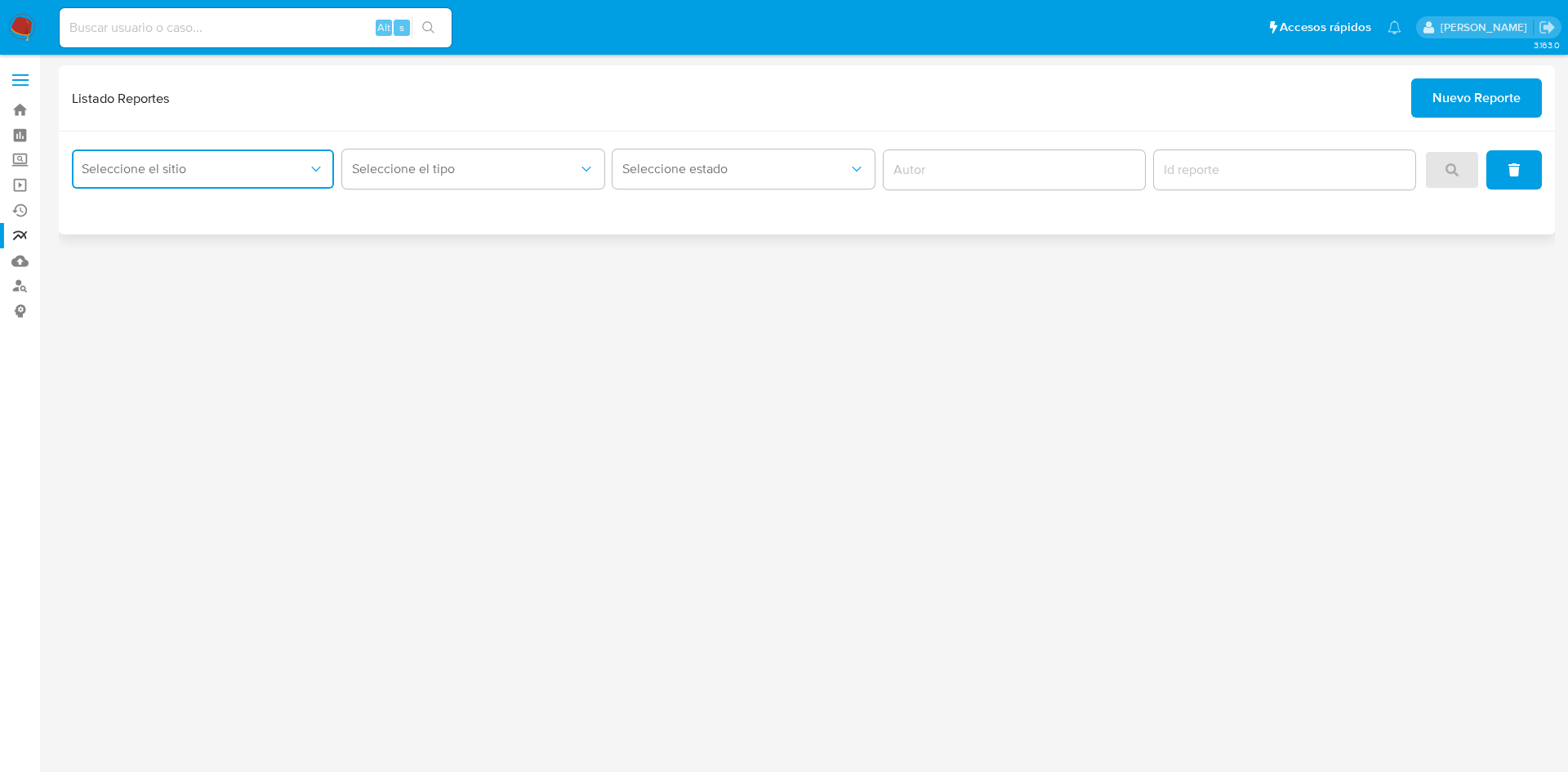
click at [183, 175] on span "Seleccione el sitio" at bounding box center [194, 168] width 226 height 16
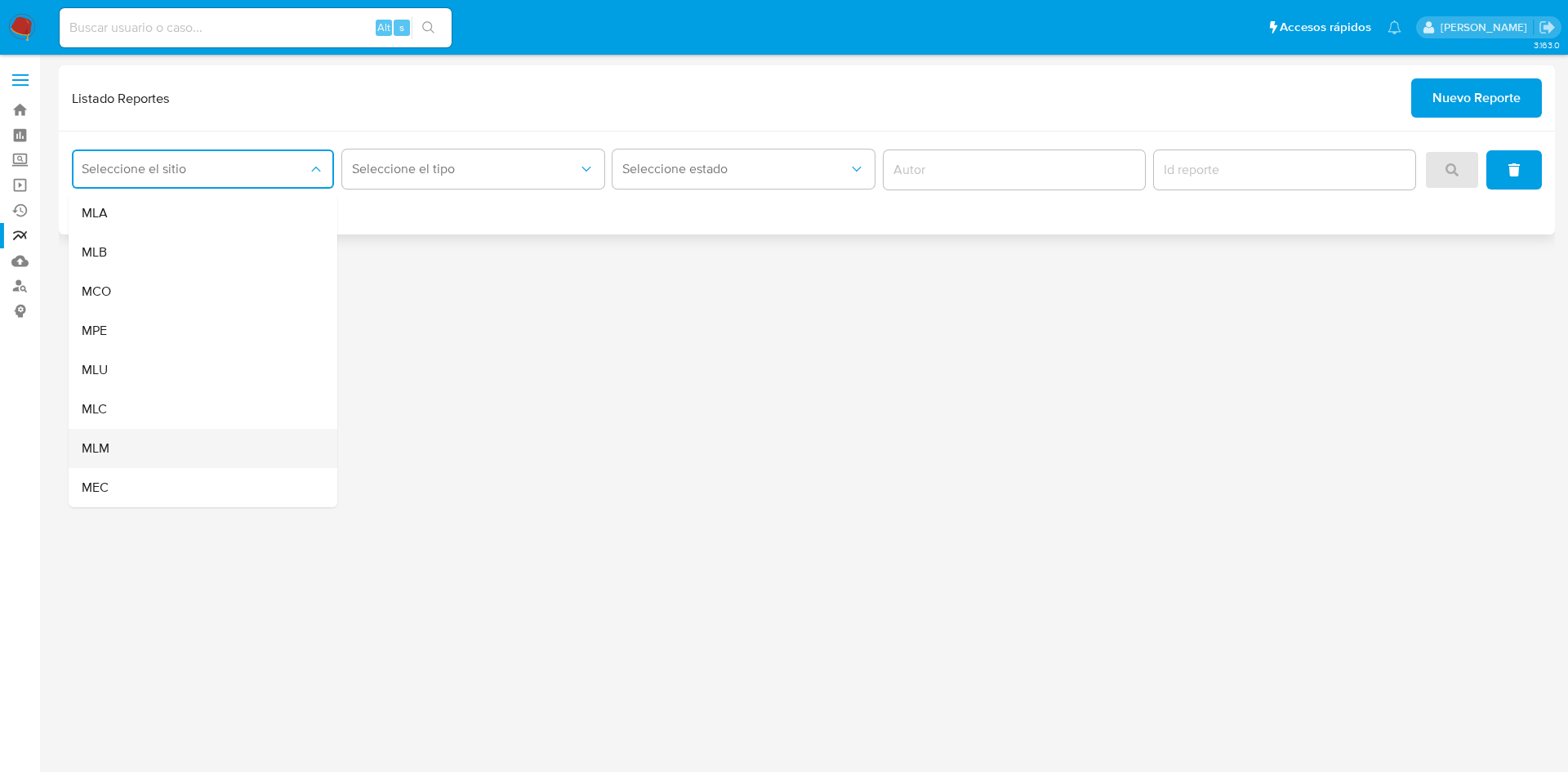
click at [124, 451] on div "MLM" at bounding box center [198, 447] width 233 height 39
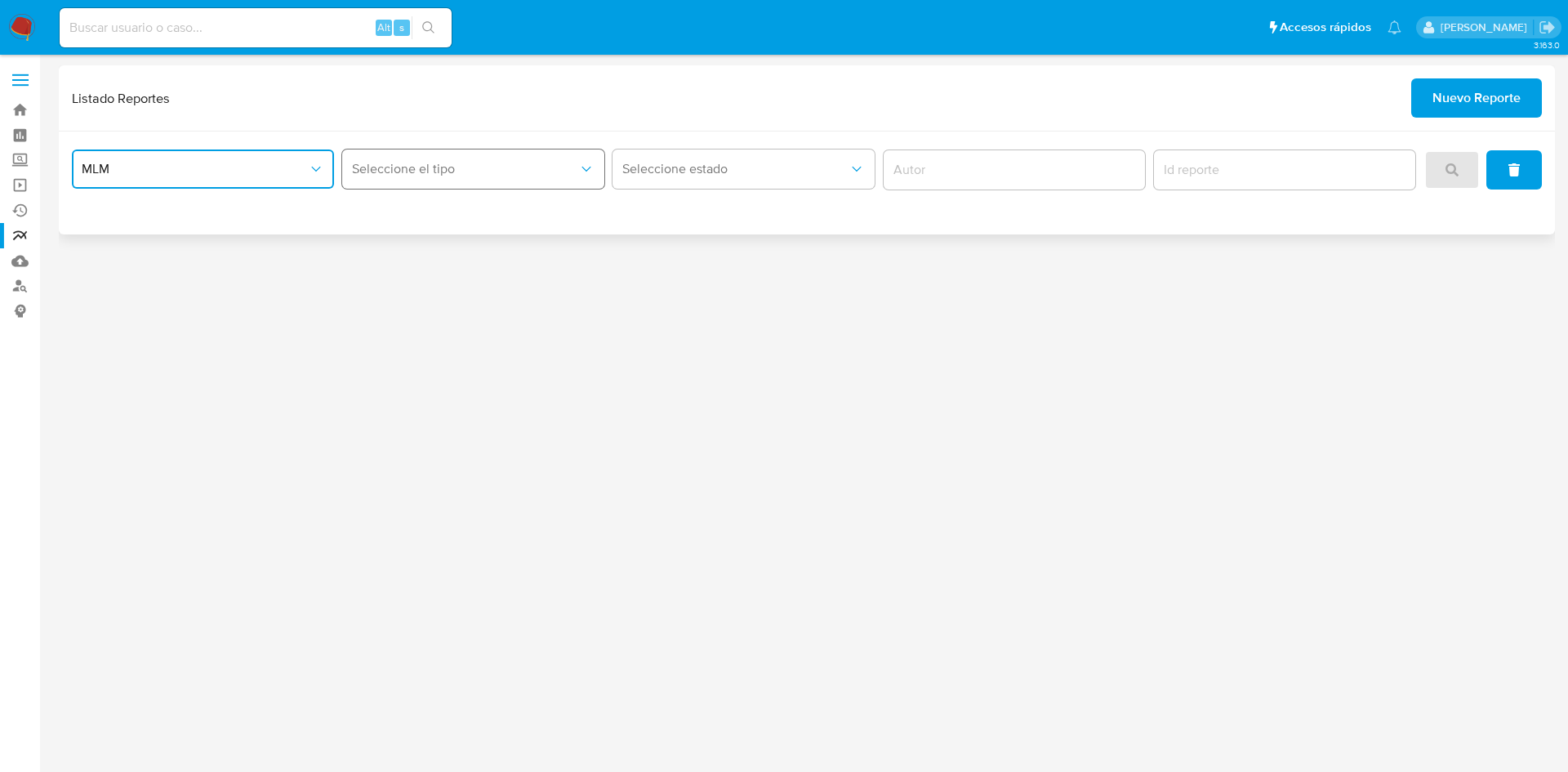
click at [483, 174] on span "Seleccione el tipo" at bounding box center [464, 168] width 226 height 16
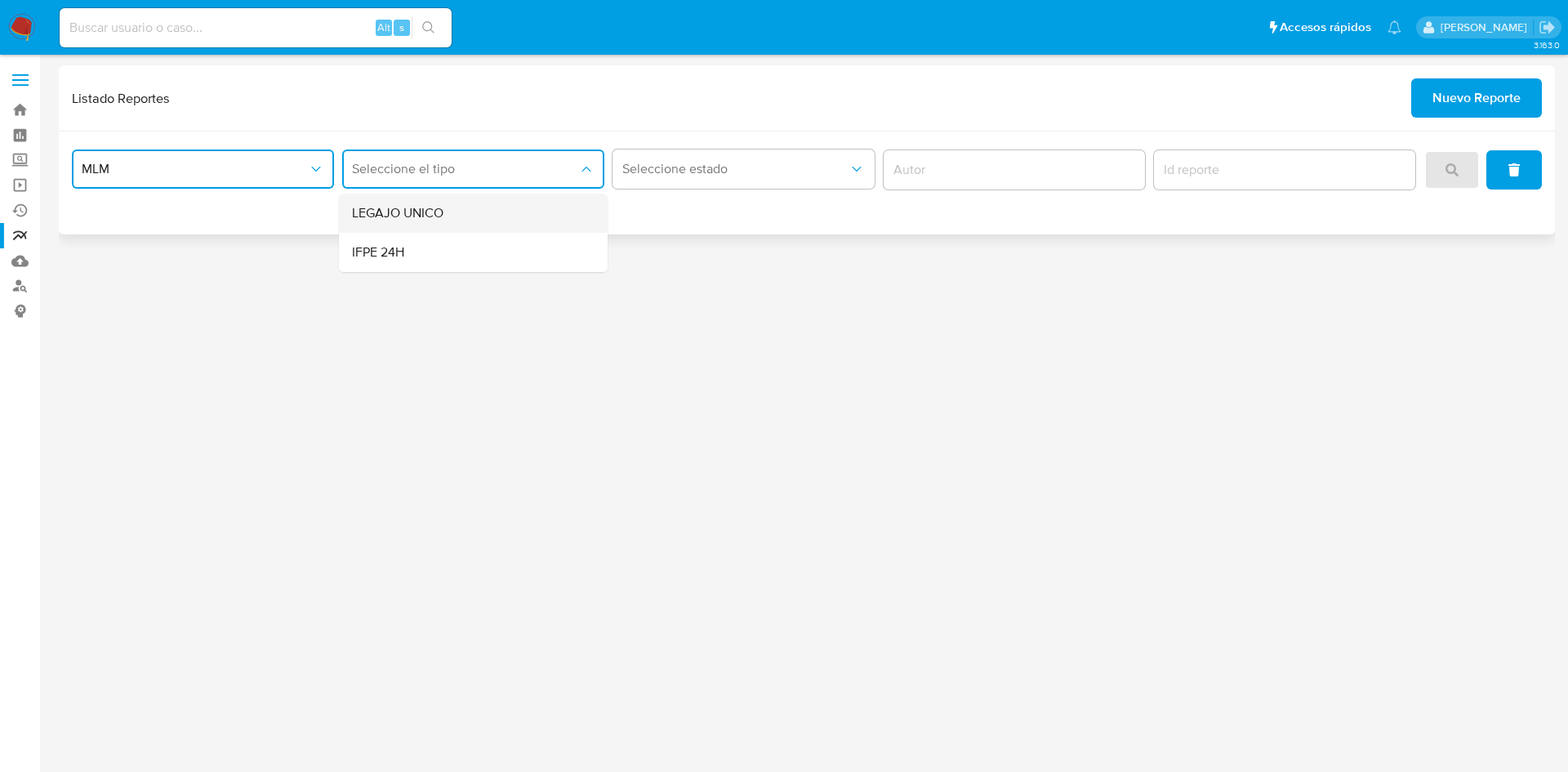
click at [470, 219] on div "LEGAJO UNICO" at bounding box center [468, 213] width 233 height 39
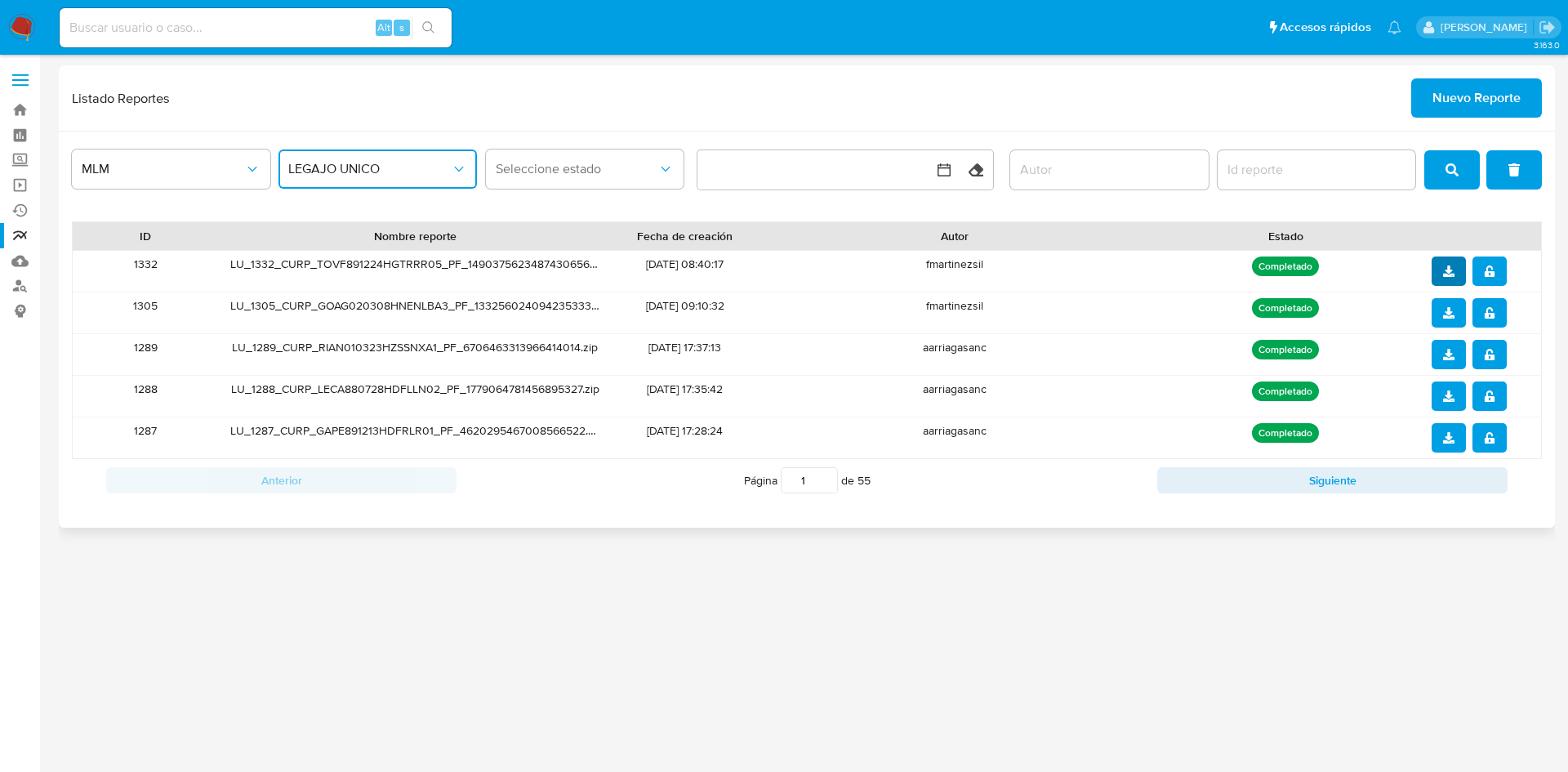
click at [1441, 281] on button "download" at bounding box center [1449, 271] width 34 height 29
click at [1496, 276] on button "notify_security" at bounding box center [1490, 271] width 34 height 29
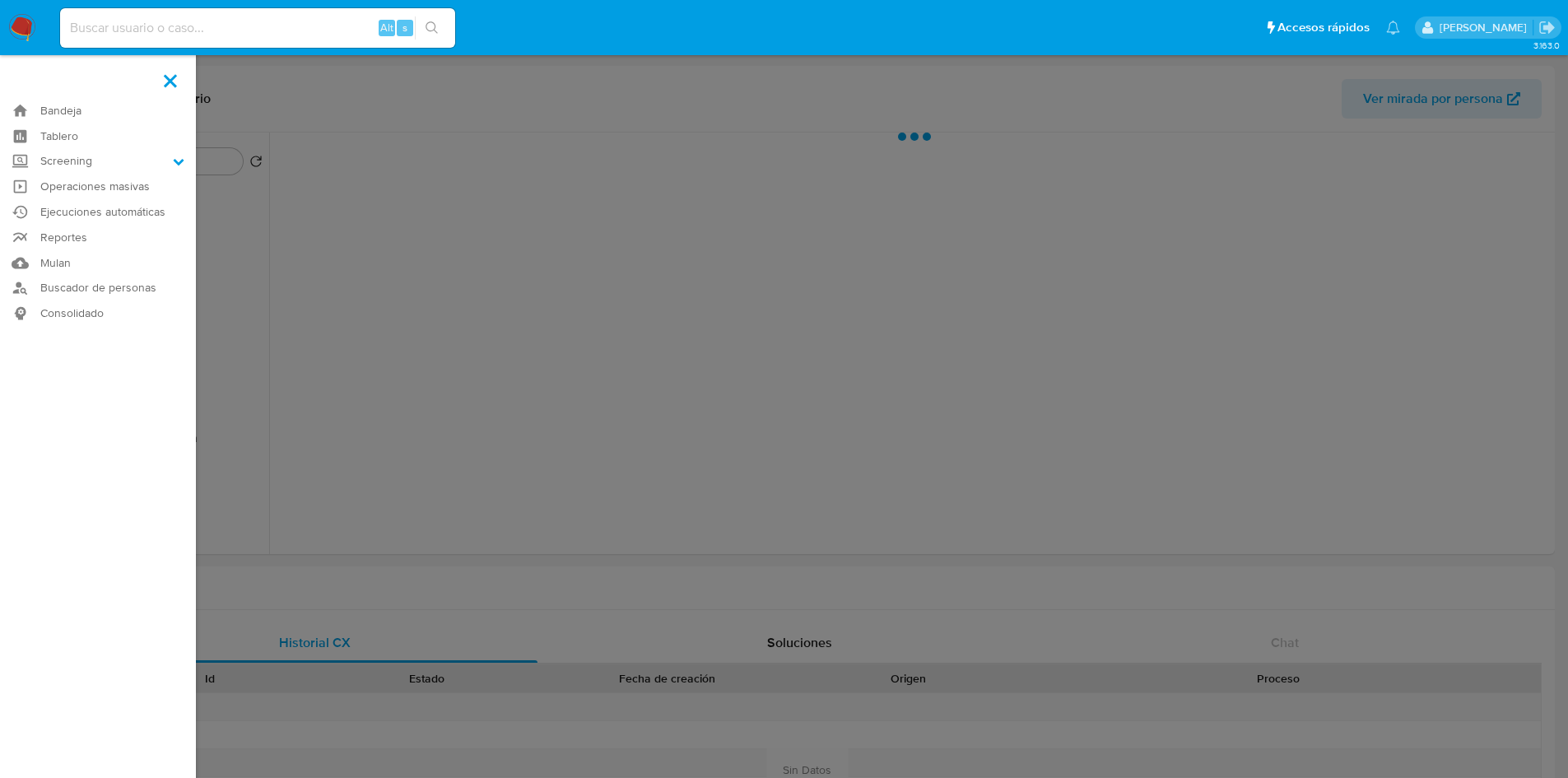
click at [817, 486] on label at bounding box center [784, 389] width 1568 height 778
click at [0, 0] on input "checkbox" at bounding box center [0, 0] width 0 height 0
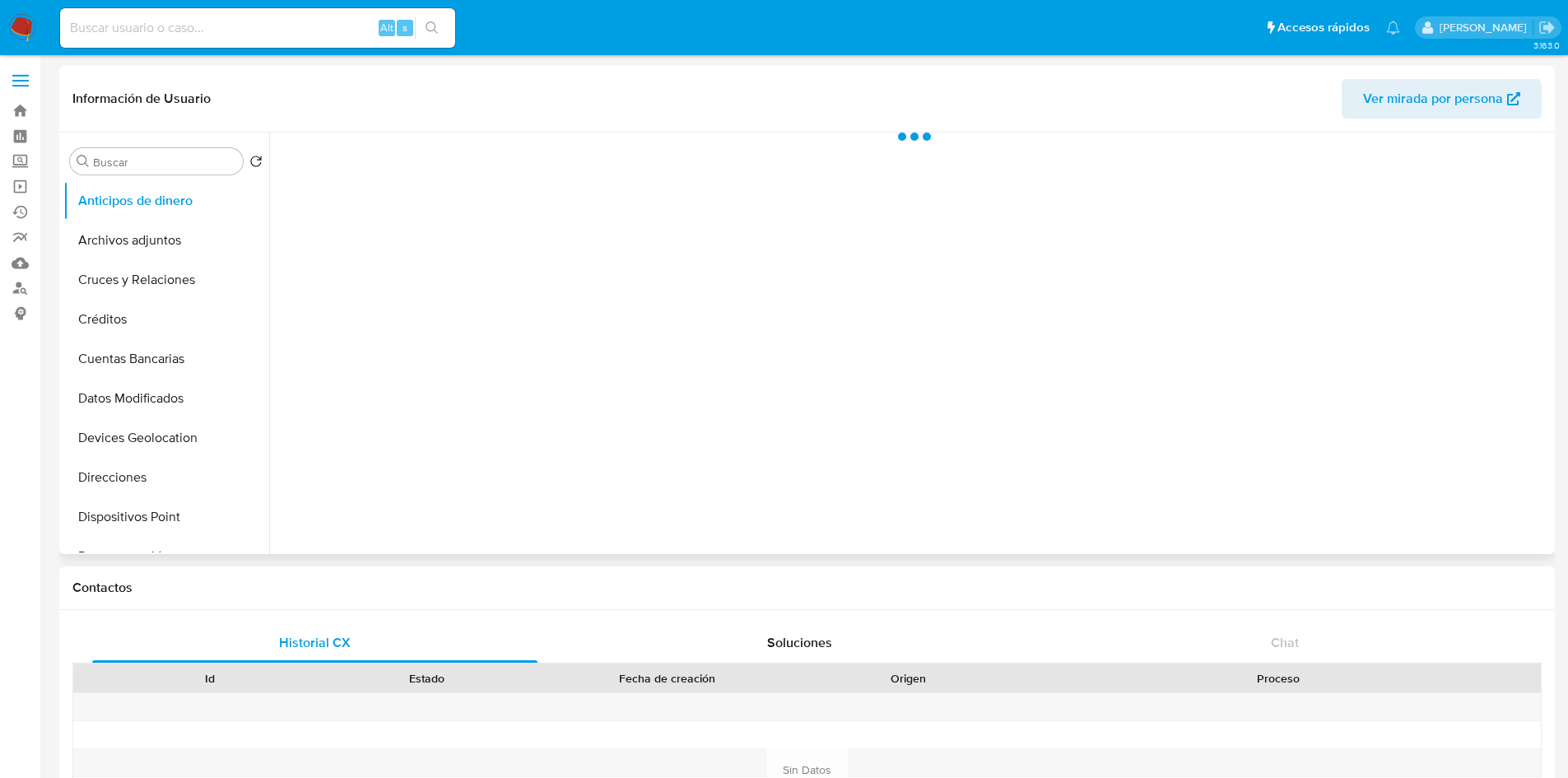
select select "10"
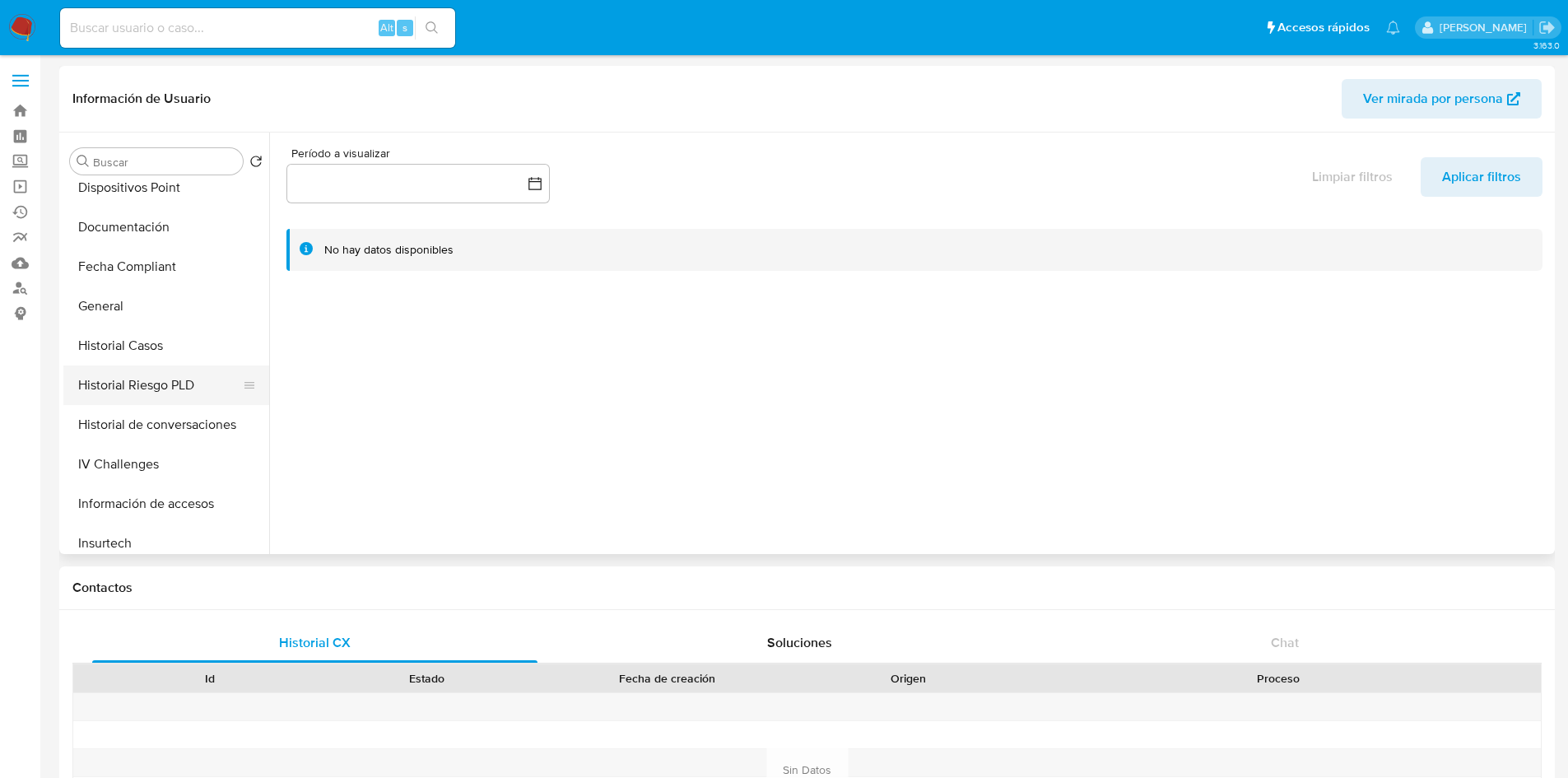
scroll to position [494, 0]
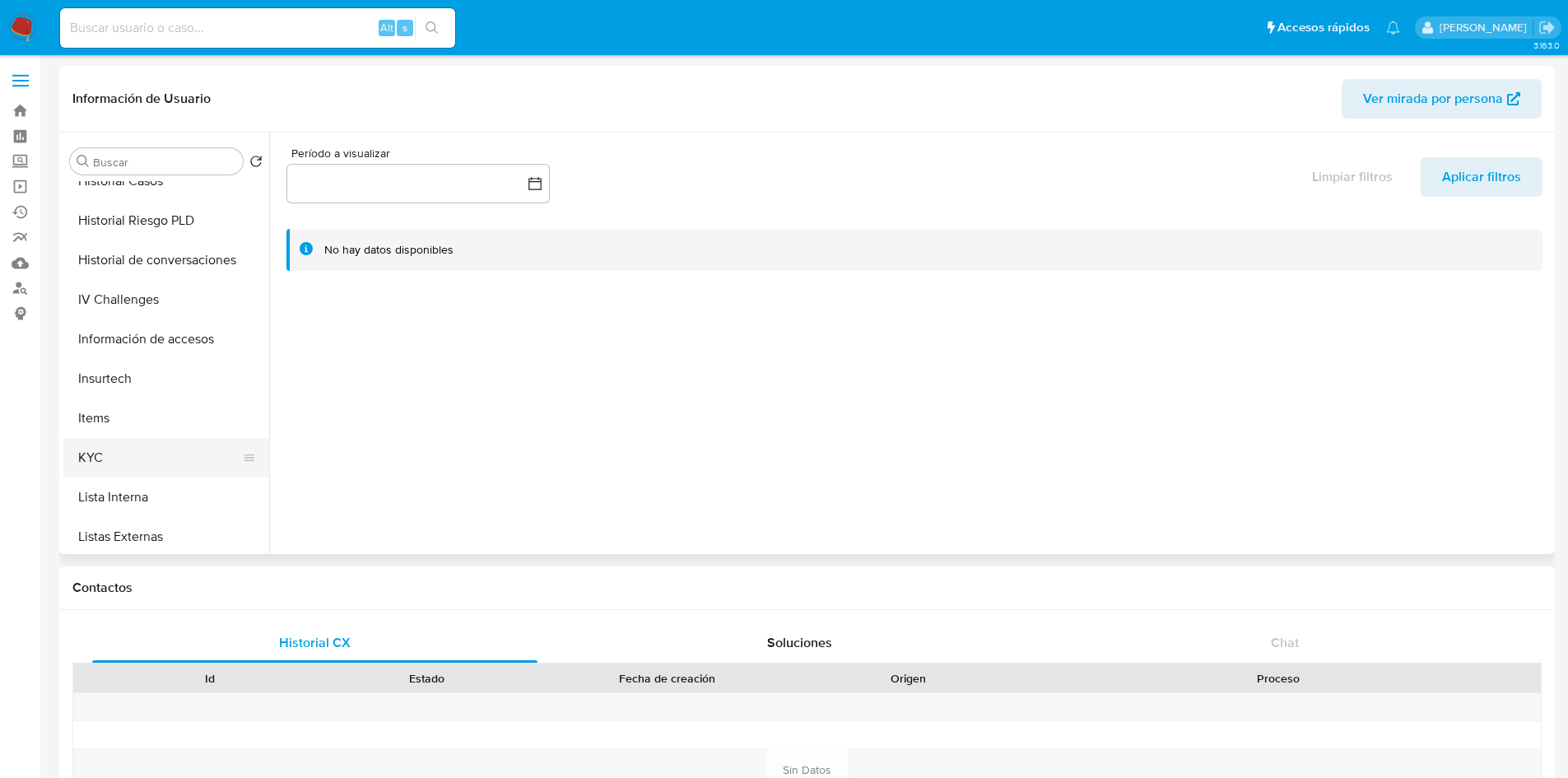
click at [112, 456] on button "KYC" at bounding box center [159, 457] width 193 height 39
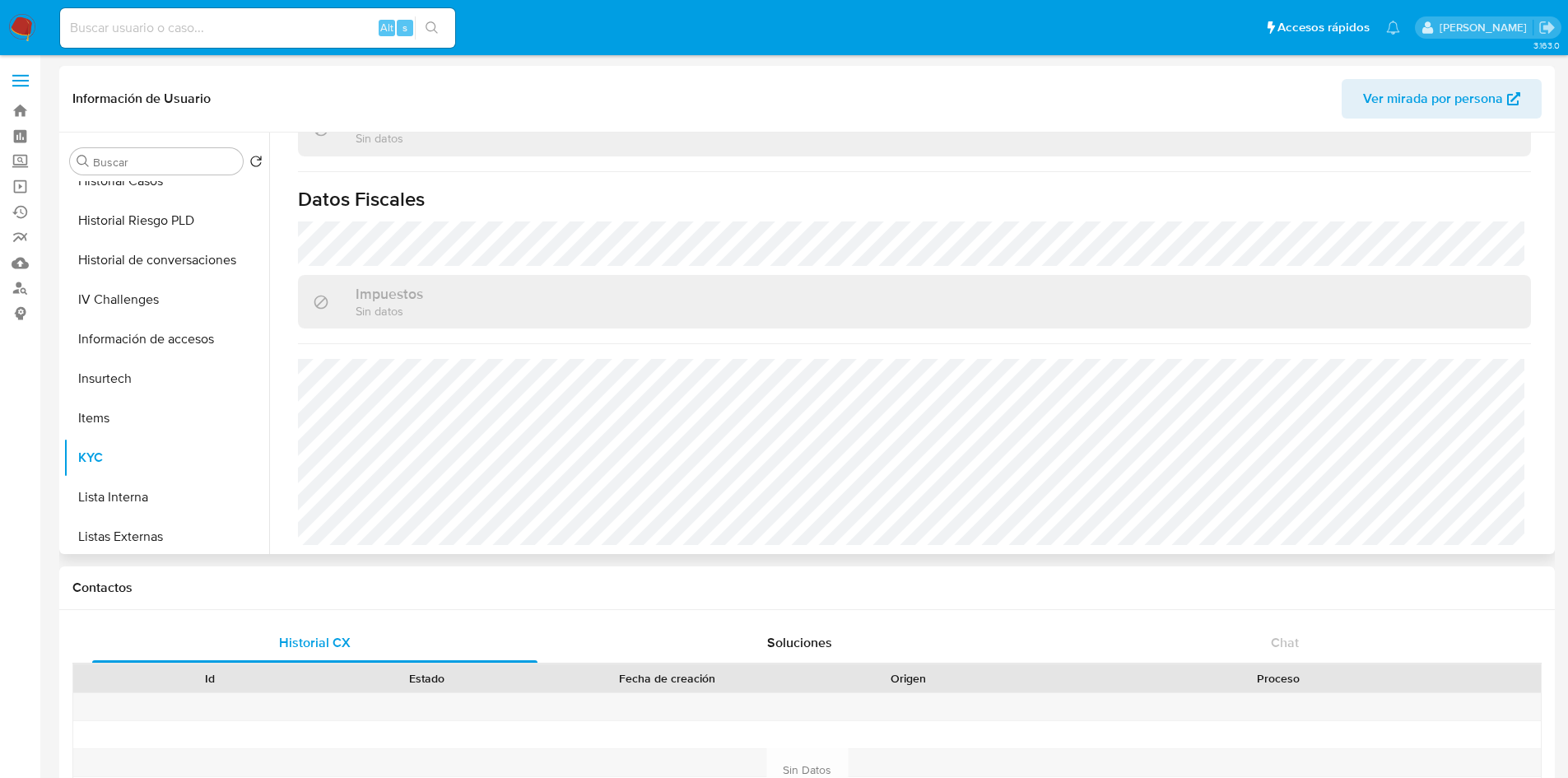
scroll to position [1018, 0]
